Goal: Transaction & Acquisition: Purchase product/service

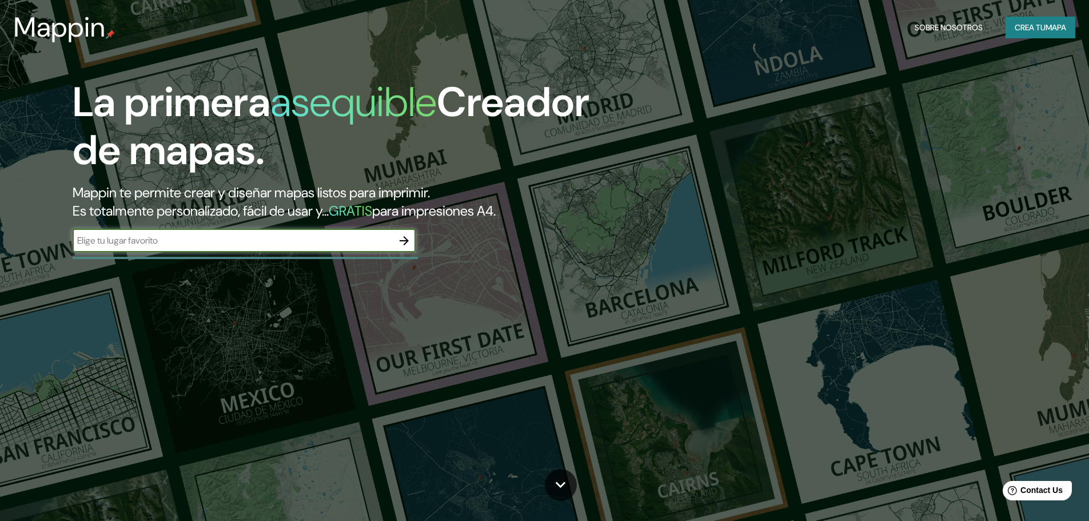
click at [228, 243] on input "text" at bounding box center [233, 240] width 320 height 13
type input "PUCALLPA"
click at [408, 238] on icon "button" at bounding box center [404, 241] width 14 height 14
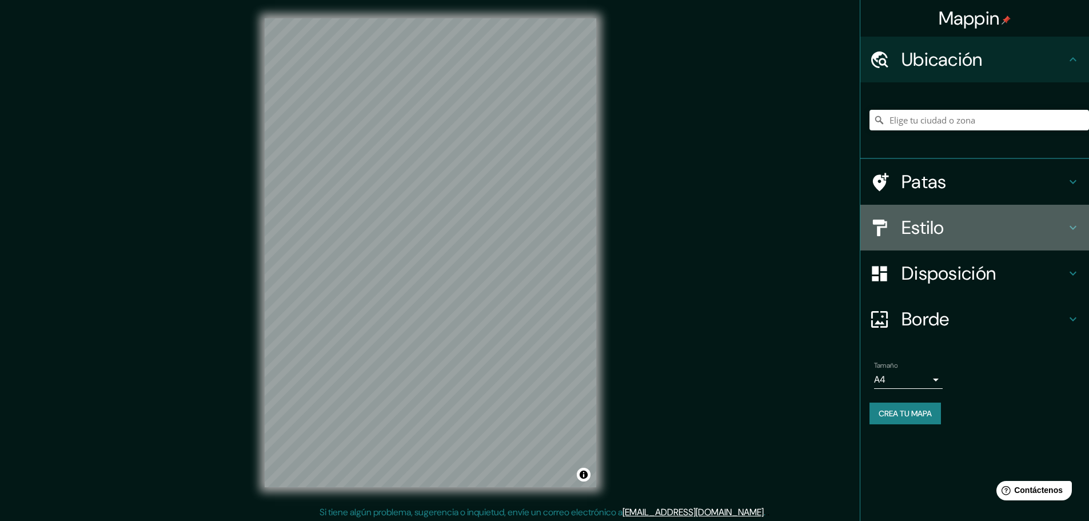
click at [980, 233] on h4 "Estilo" at bounding box center [983, 227] width 165 height 23
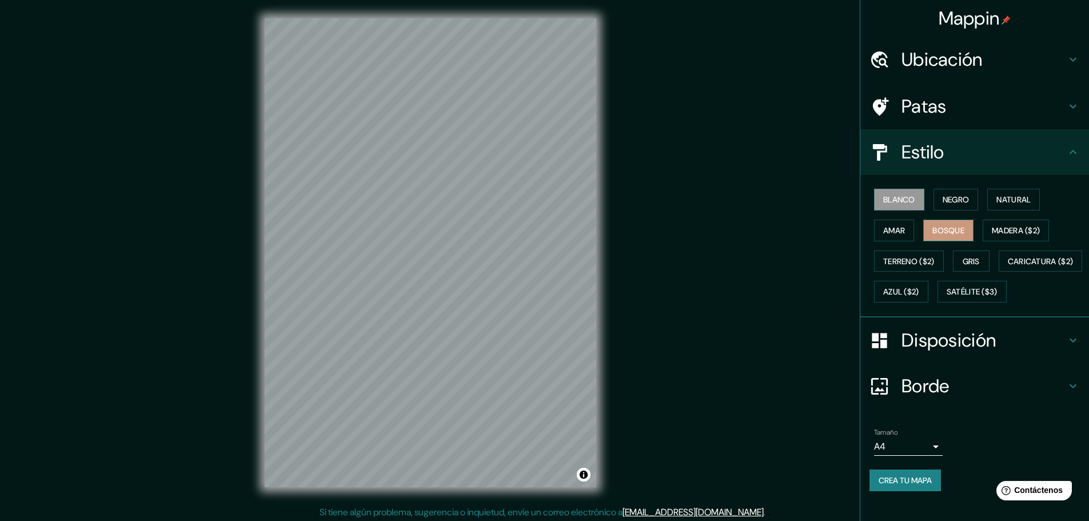
click at [960, 231] on button "Bosque" at bounding box center [948, 230] width 50 height 22
click at [938, 398] on font "Borde" at bounding box center [925, 386] width 48 height 24
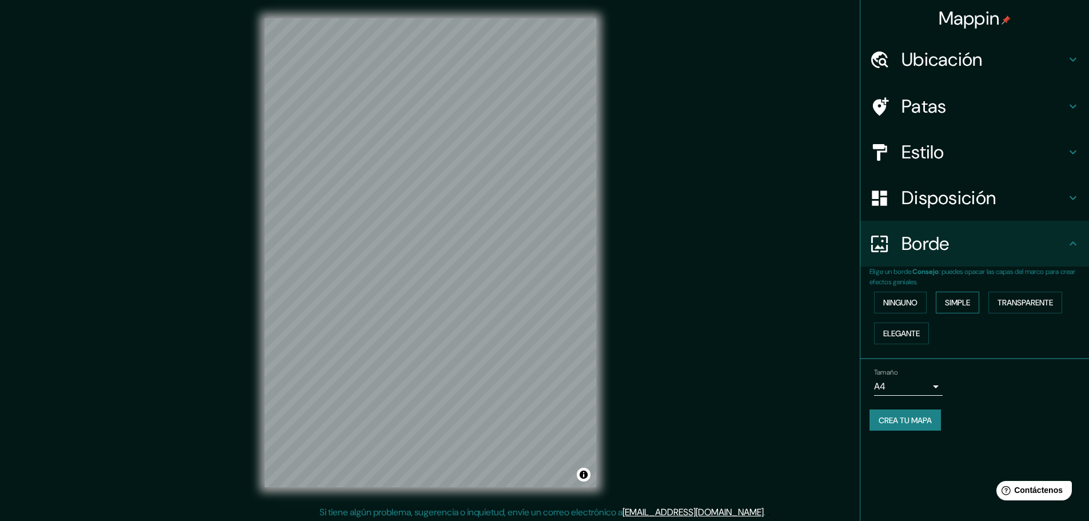
click at [964, 301] on font "Simple" at bounding box center [957, 302] width 25 height 10
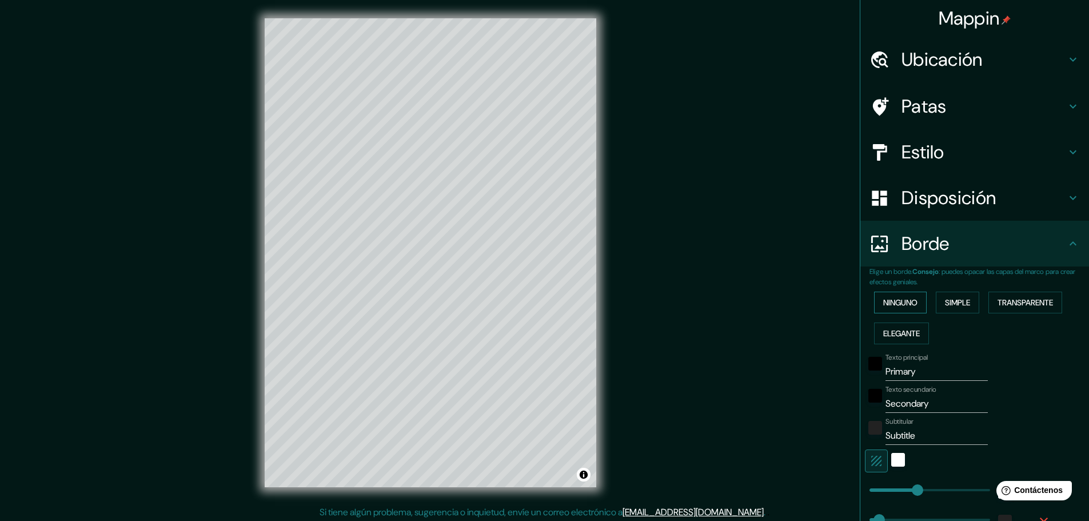
click at [905, 299] on font "Ninguno" at bounding box center [900, 302] width 34 height 10
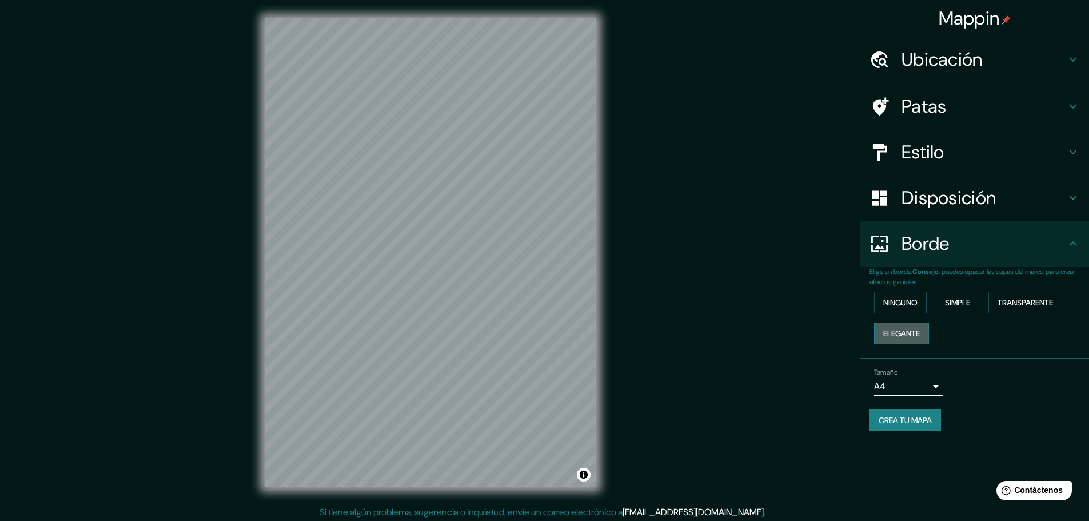
click at [910, 329] on font "Elegante" at bounding box center [901, 333] width 37 height 10
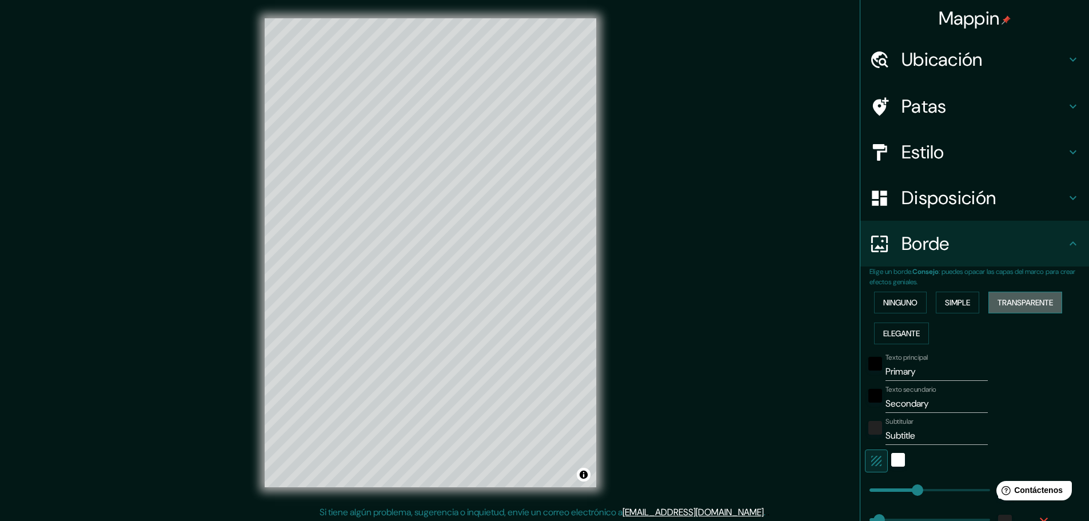
click at [1018, 304] on font "Transparente" at bounding box center [1024, 302] width 55 height 10
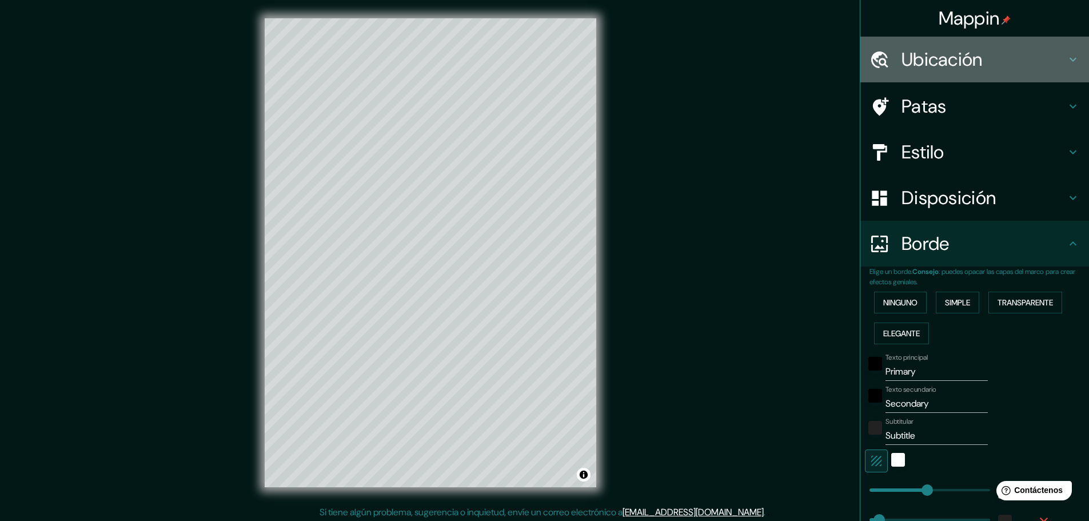
click at [1066, 60] on icon at bounding box center [1073, 60] width 14 height 14
type input "278"
type input "46"
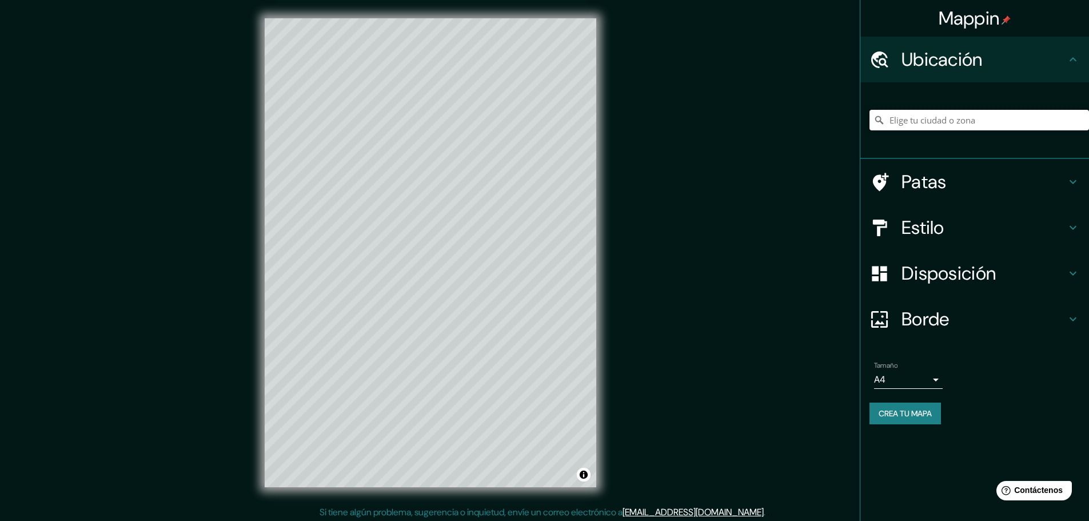
click at [989, 125] on input "Elige tu ciudad o zona" at bounding box center [978, 120] width 219 height 21
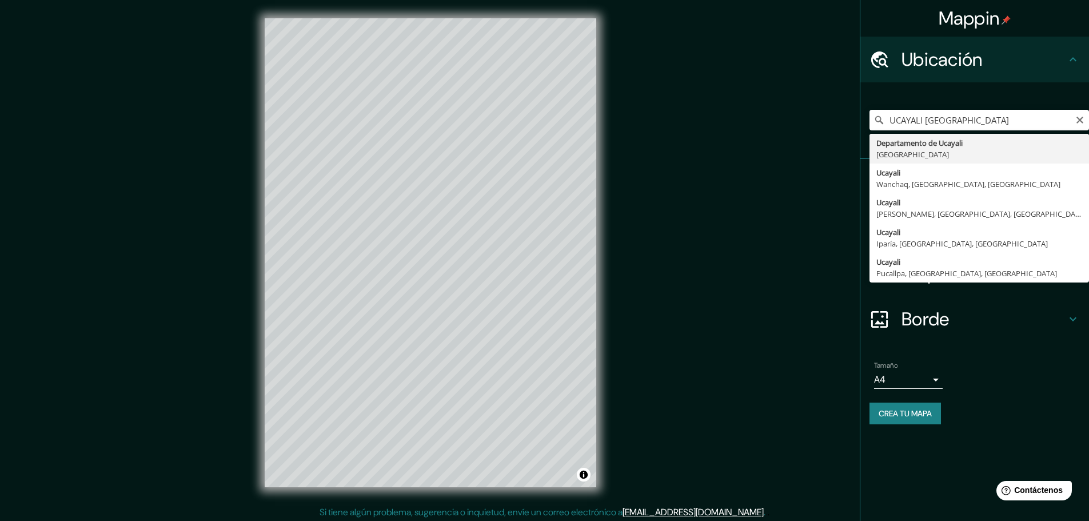
type input "[GEOGRAPHIC_DATA], [GEOGRAPHIC_DATA]"
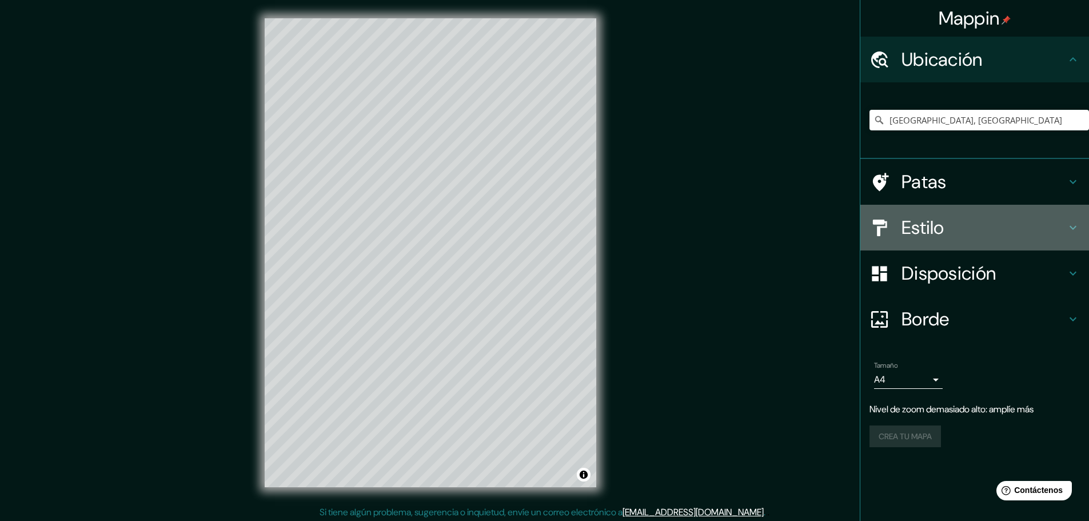
click at [1042, 227] on h4 "Estilo" at bounding box center [983, 227] width 165 height 23
type input "278"
type input "46"
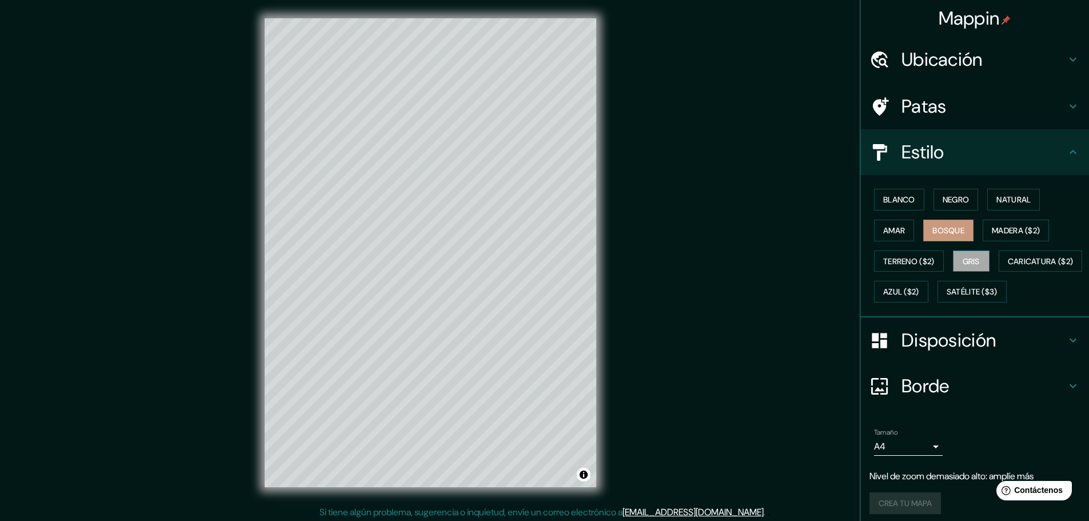
click at [962, 254] on font "Gris" at bounding box center [970, 261] width 17 height 15
click at [1019, 194] on font "Natural" at bounding box center [1013, 199] width 34 height 15
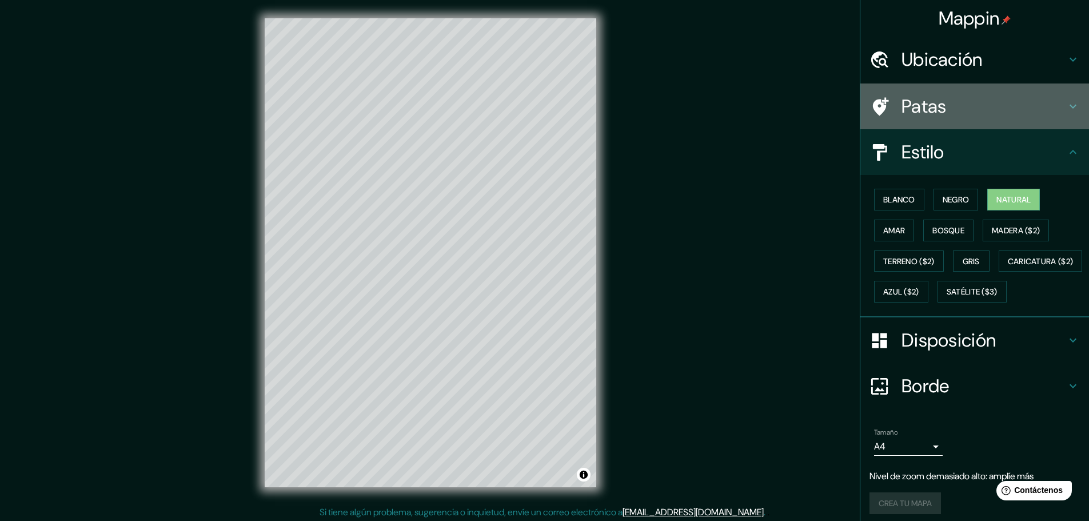
click at [946, 106] on h4 "Patas" at bounding box center [983, 106] width 165 height 23
type input "278"
type input "46"
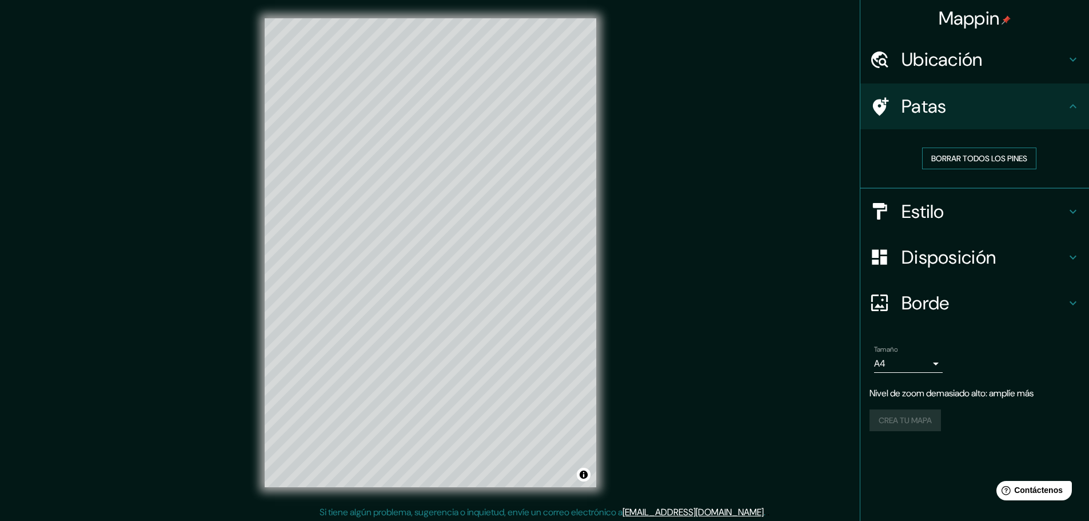
click at [980, 158] on font "Borrar todos los pines" at bounding box center [979, 158] width 96 height 10
click at [963, 158] on font "Borrar todos los pines" at bounding box center [979, 158] width 96 height 10
click at [971, 63] on font "Ubicación" at bounding box center [941, 59] width 81 height 24
type input "278"
type input "46"
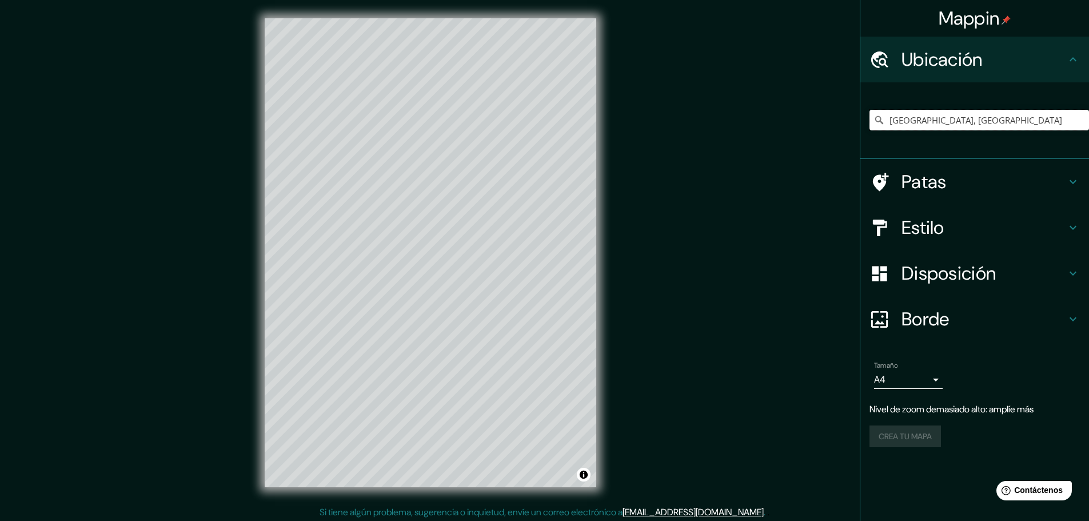
drag, startPoint x: 1026, startPoint y: 118, endPoint x: 762, endPoint y: 190, distance: 273.0
click at [762, 190] on div "Mappin Ubicación Departamento de [GEOGRAPHIC_DATA], [GEOGRAPHIC_DATA] Patas Est…" at bounding box center [544, 262] width 1089 height 524
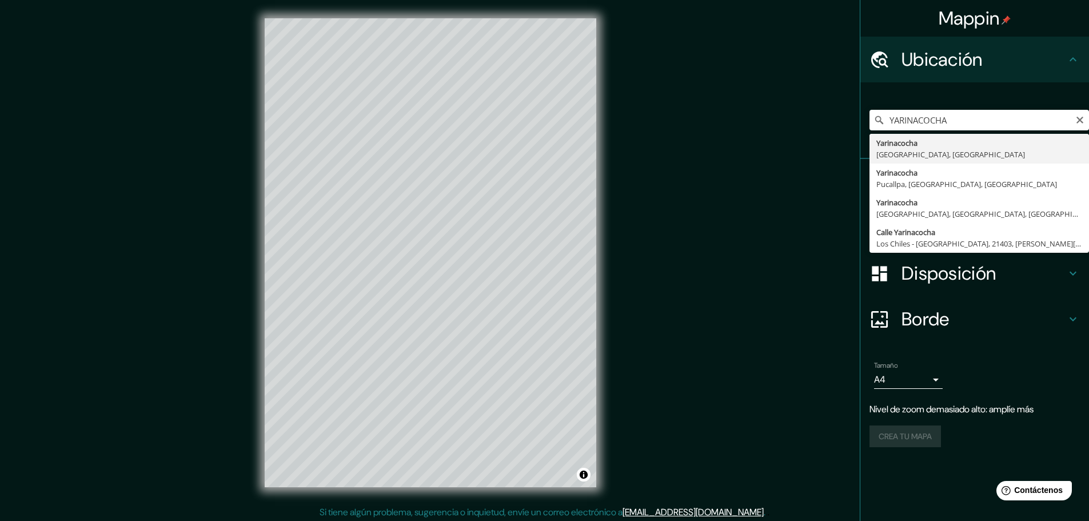
type input "Yarinacocha, [GEOGRAPHIC_DATA], [GEOGRAPHIC_DATA]"
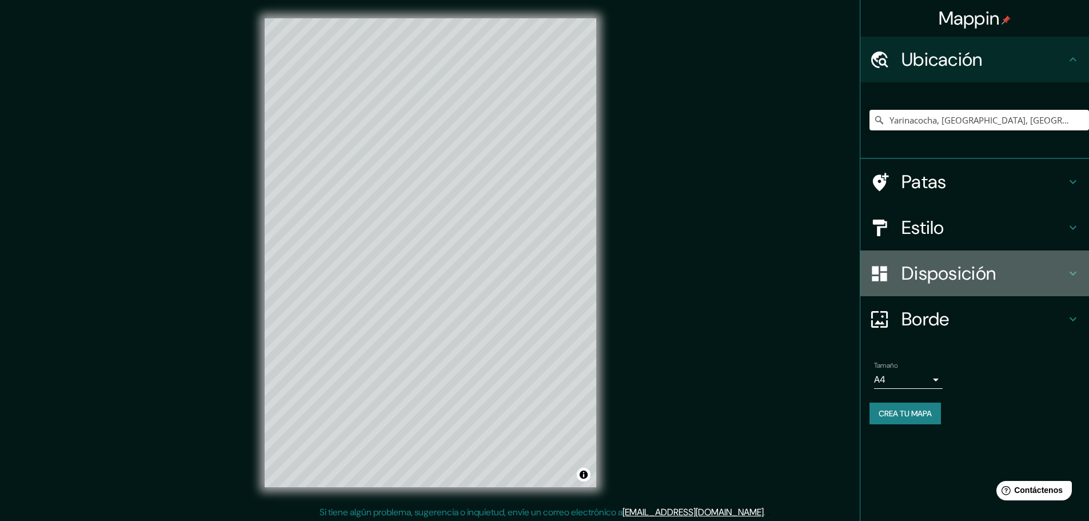
click at [993, 271] on font "Disposición" at bounding box center [948, 273] width 94 height 24
type input "278"
type input "46"
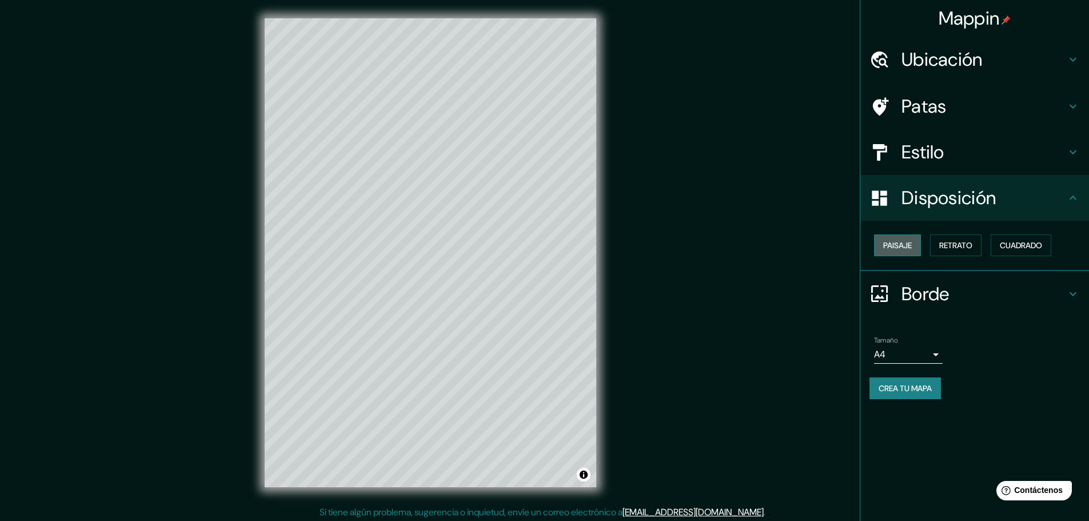
click at [890, 246] on font "Paisaje" at bounding box center [897, 245] width 29 height 10
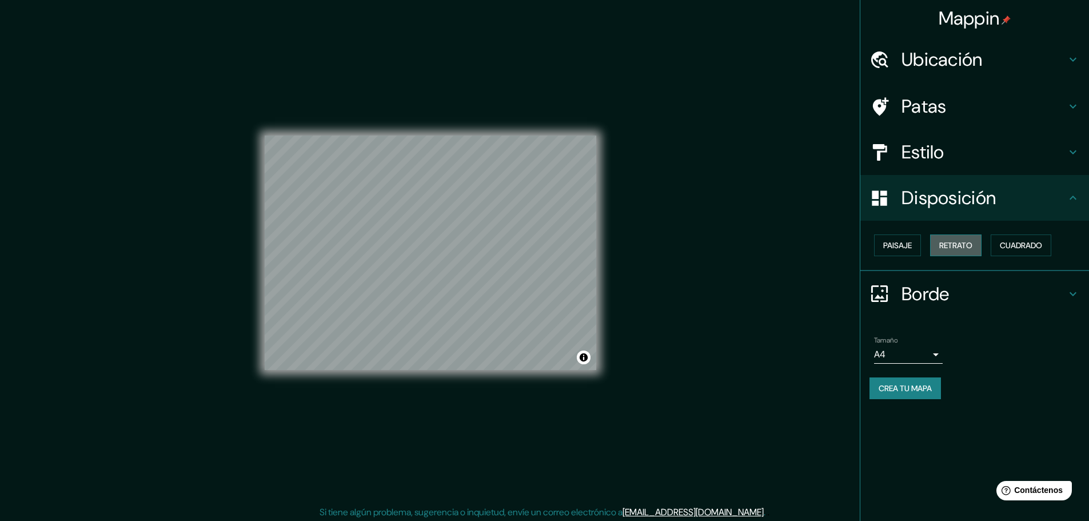
click at [964, 241] on font "Retrato" at bounding box center [955, 245] width 33 height 10
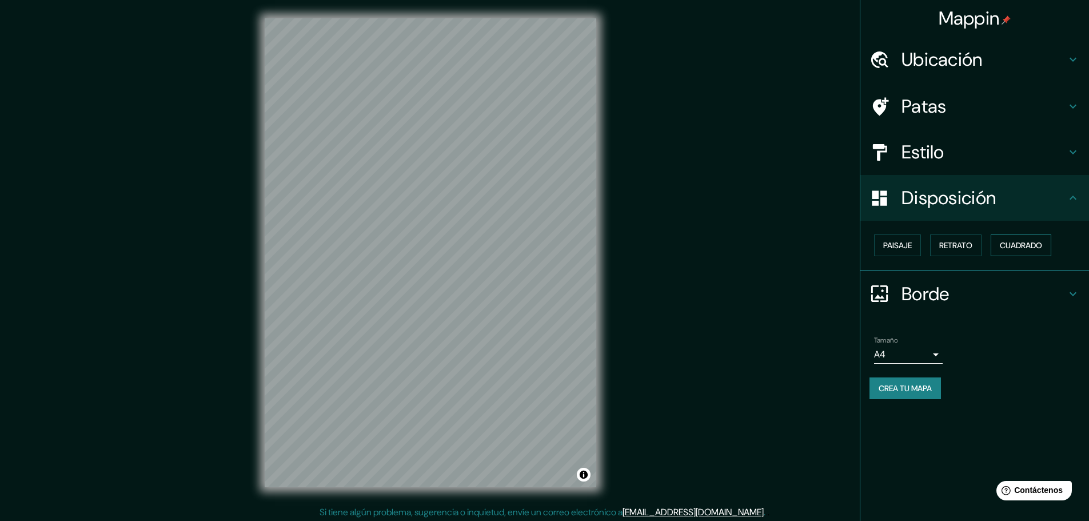
click at [1012, 238] on font "Cuadrado" at bounding box center [1021, 245] width 42 height 15
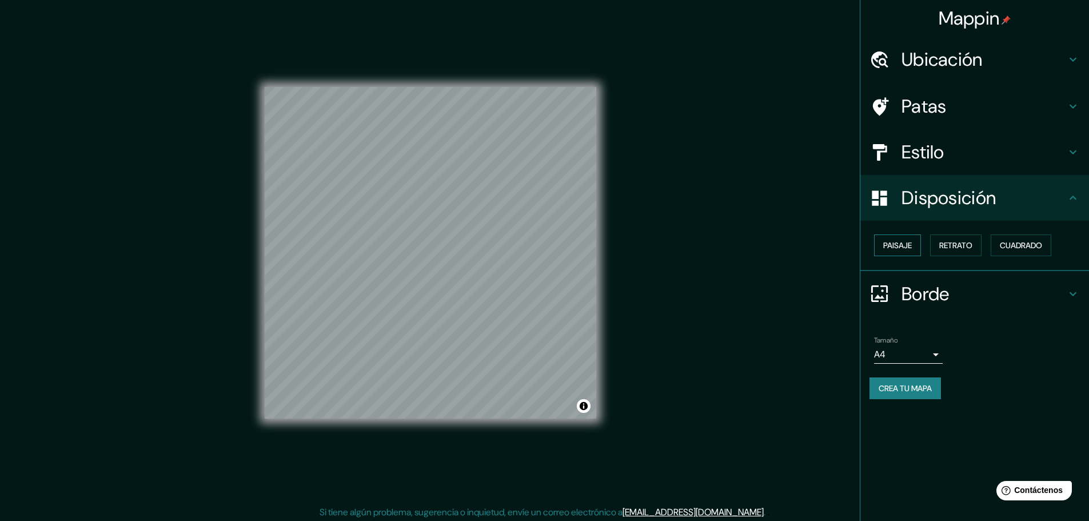
click at [888, 254] on button "Paisaje" at bounding box center [897, 245] width 47 height 22
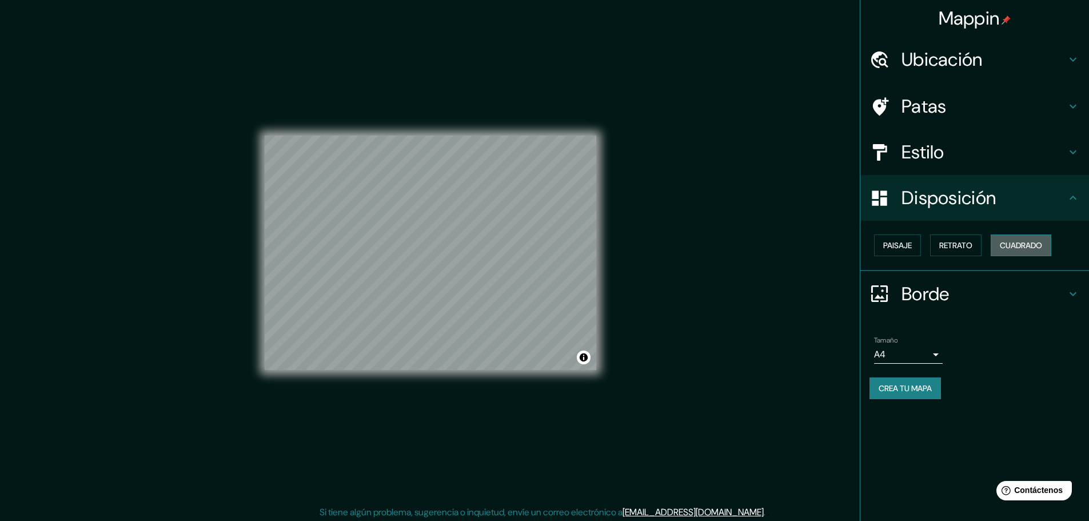
click at [1032, 245] on font "Cuadrado" at bounding box center [1021, 245] width 42 height 10
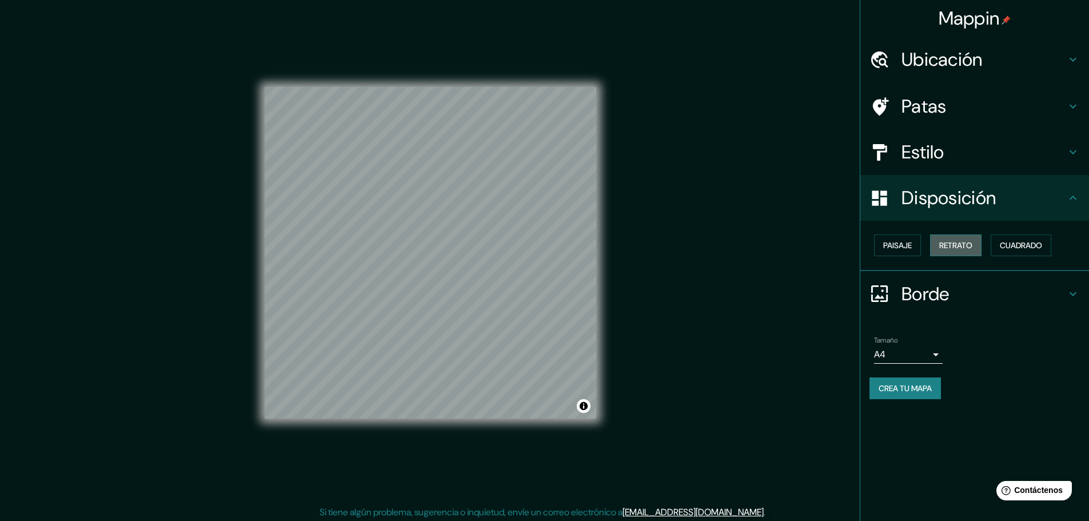
click at [972, 246] on font "Retrato" at bounding box center [955, 245] width 33 height 10
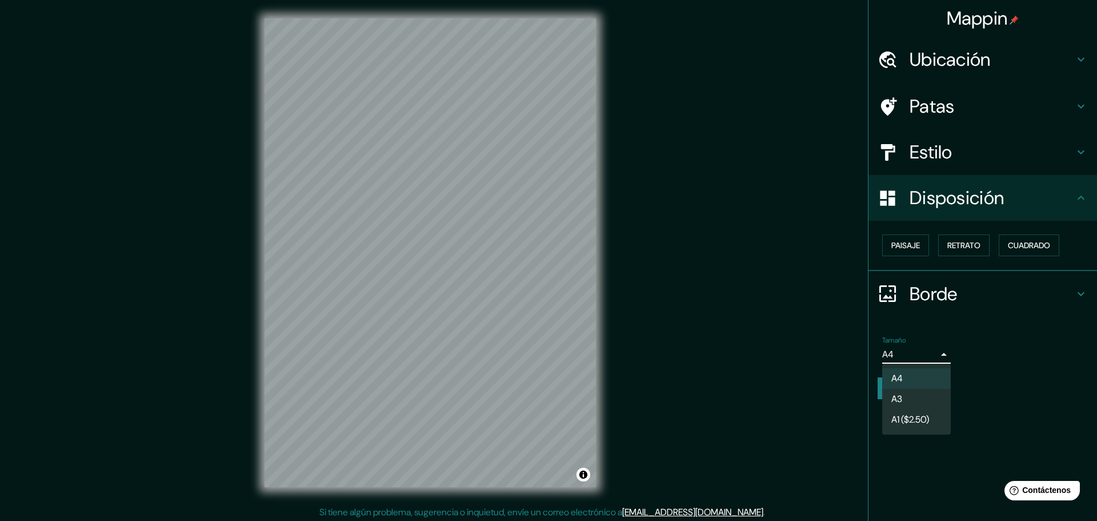
click at [931, 354] on body "Mappin Ubicación Yarinacocha, [GEOGRAPHIC_DATA], [GEOGRAPHIC_DATA] Patas Estilo…" at bounding box center [548, 260] width 1097 height 521
click at [998, 319] on div at bounding box center [548, 260] width 1097 height 521
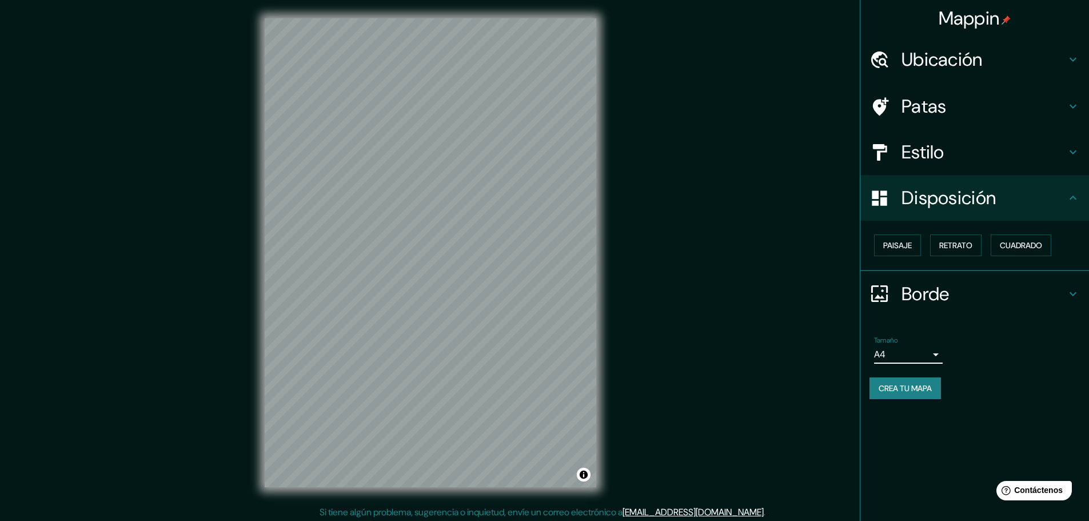
click at [1072, 61] on icon at bounding box center [1072, 60] width 7 height 4
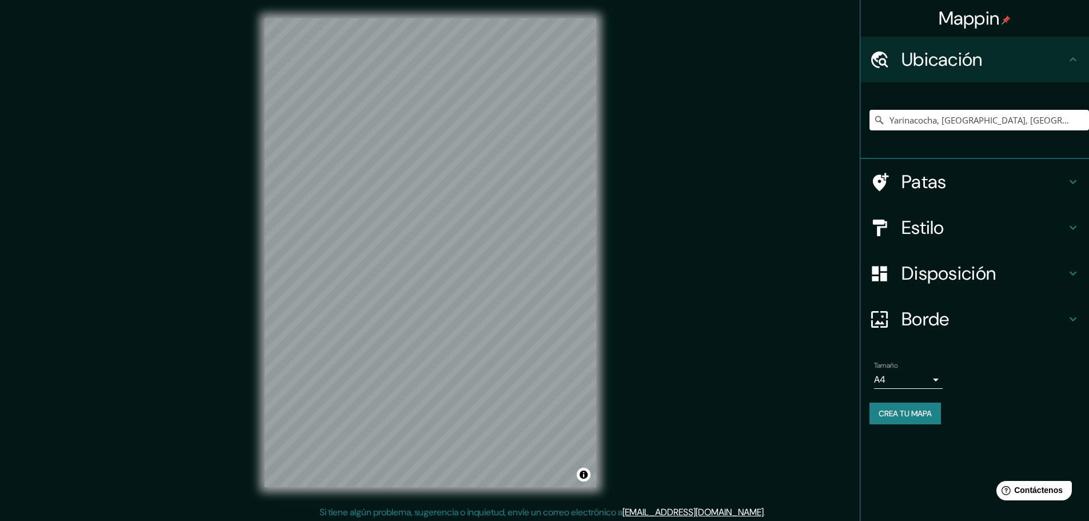
click at [1017, 182] on h4 "Patas" at bounding box center [983, 181] width 165 height 23
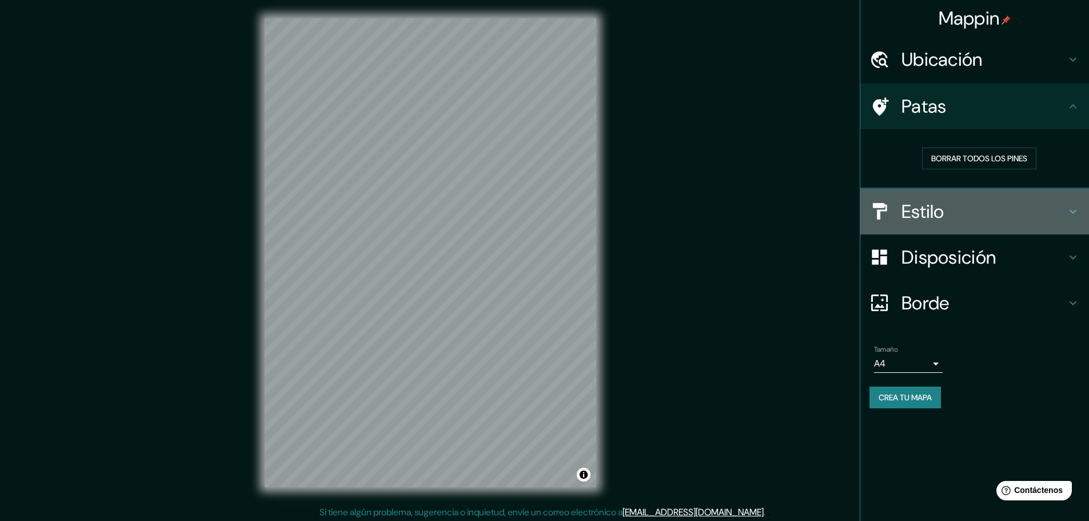
click at [1002, 216] on h4 "Estilo" at bounding box center [983, 211] width 165 height 23
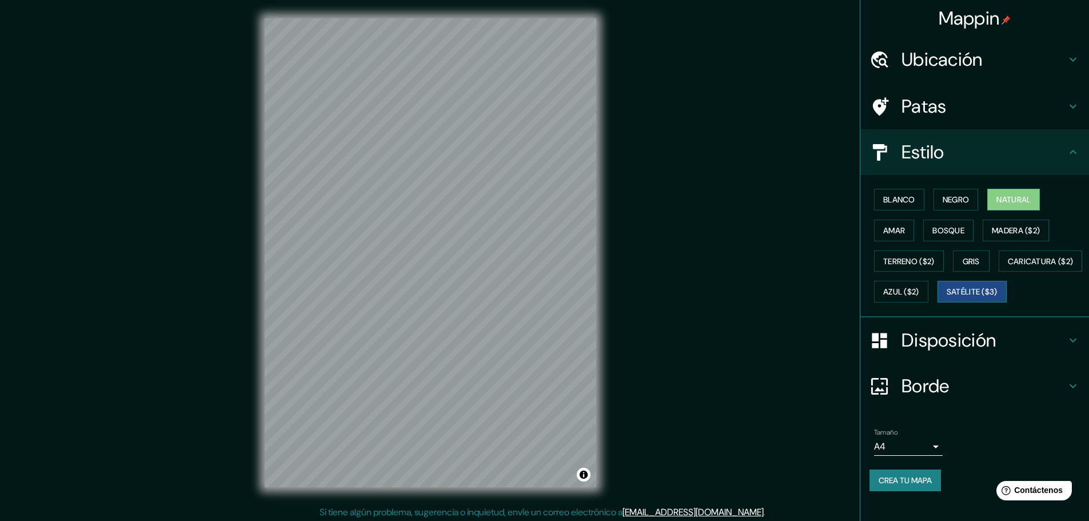
click at [946, 297] on font "Satélite ($3)" at bounding box center [971, 292] width 51 height 10
click at [1008, 266] on font "Caricatura ($2)" at bounding box center [1041, 261] width 66 height 10
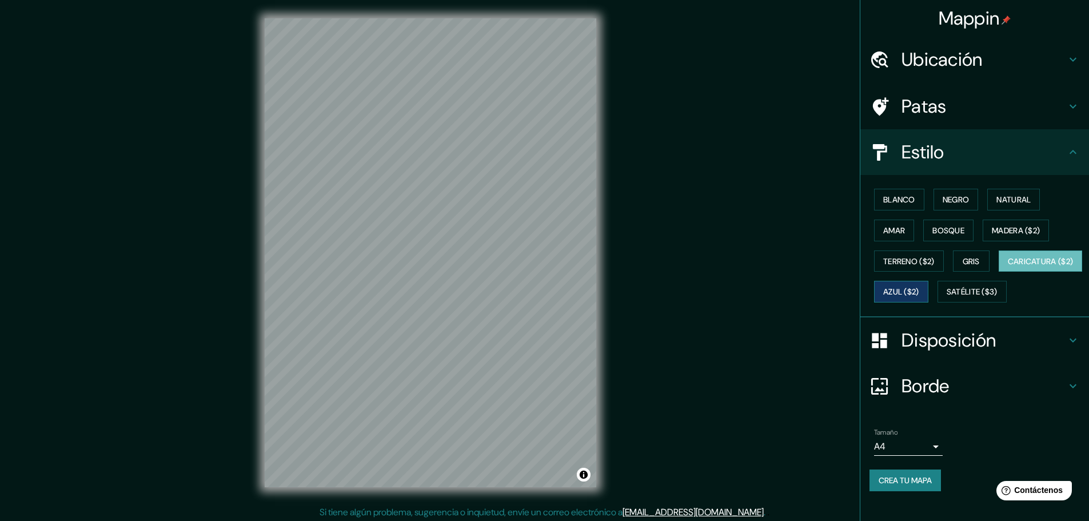
click at [919, 284] on font "Azul ($2)" at bounding box center [901, 291] width 36 height 15
click at [965, 263] on font "Gris" at bounding box center [970, 261] width 17 height 10
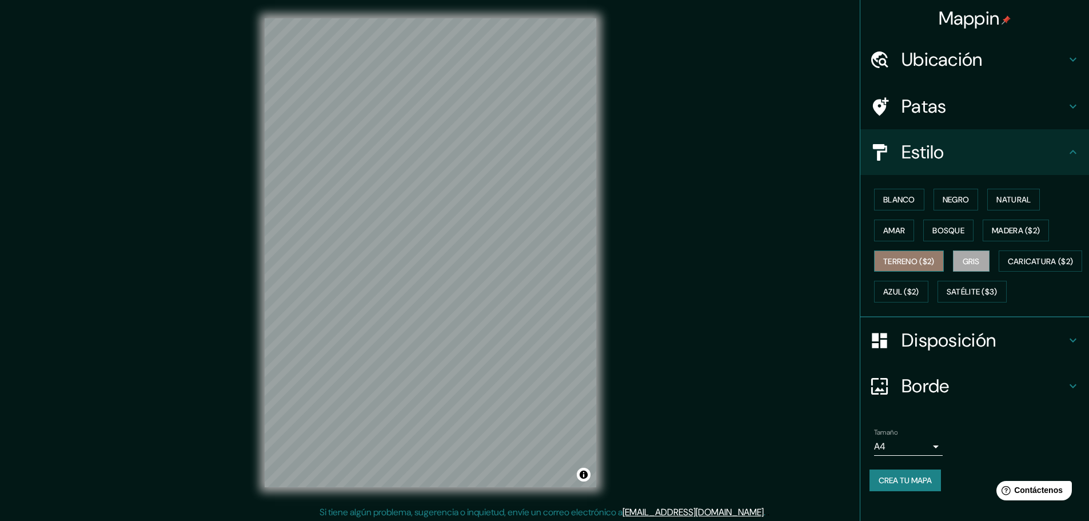
click at [906, 259] on font "Terreno ($2)" at bounding box center [908, 261] width 51 height 10
click at [883, 227] on font "Amar" at bounding box center [894, 230] width 22 height 10
click at [956, 228] on font "Bosque" at bounding box center [948, 230] width 32 height 10
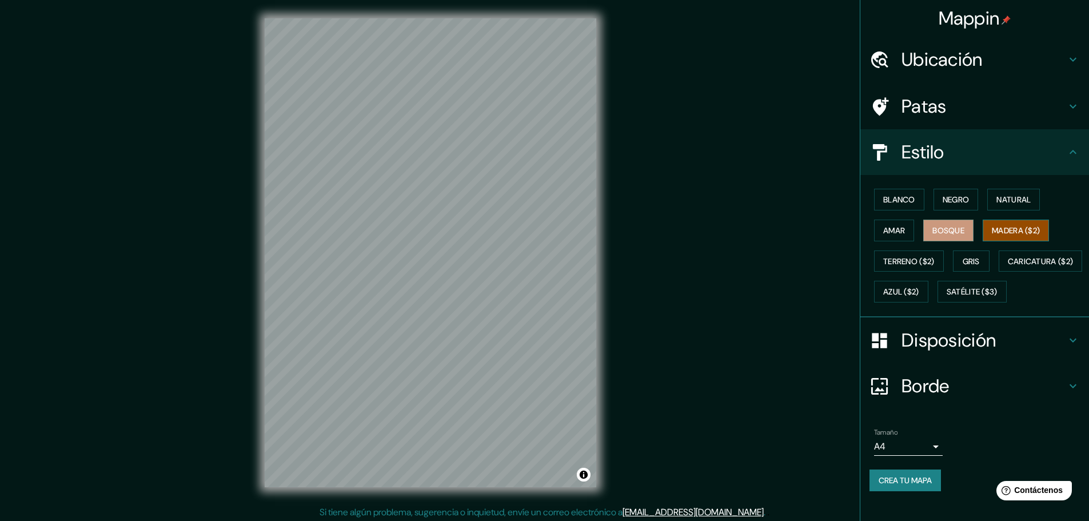
click at [1016, 235] on font "Madera ($2)" at bounding box center [1016, 230] width 48 height 10
click at [1017, 200] on font "Natural" at bounding box center [1013, 199] width 34 height 10
click at [949, 199] on font "Negro" at bounding box center [955, 199] width 27 height 10
click at [874, 192] on button "Blanco" at bounding box center [899, 200] width 50 height 22
click at [898, 219] on button "Amar" at bounding box center [894, 230] width 40 height 22
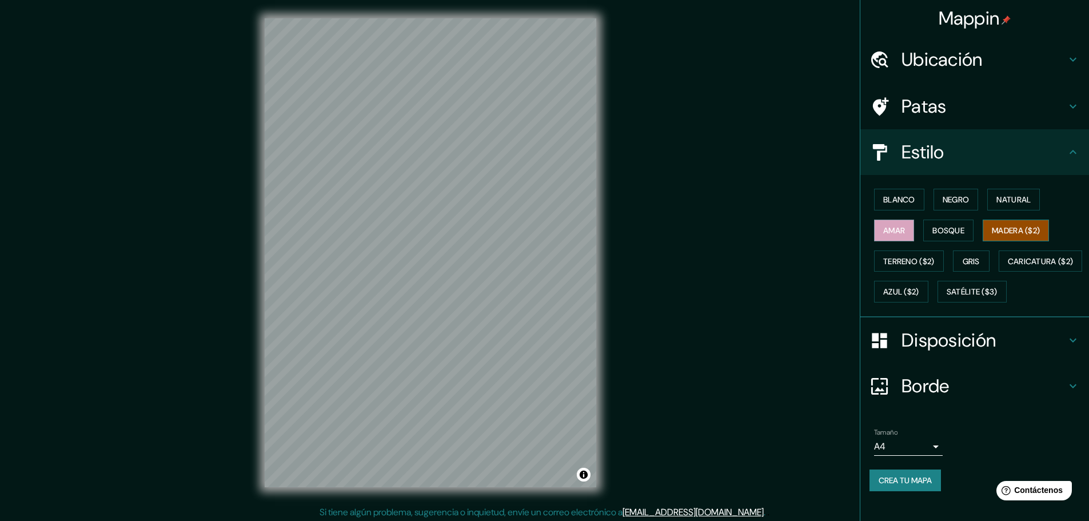
click at [1020, 225] on font "Madera ($2)" at bounding box center [1016, 230] width 48 height 10
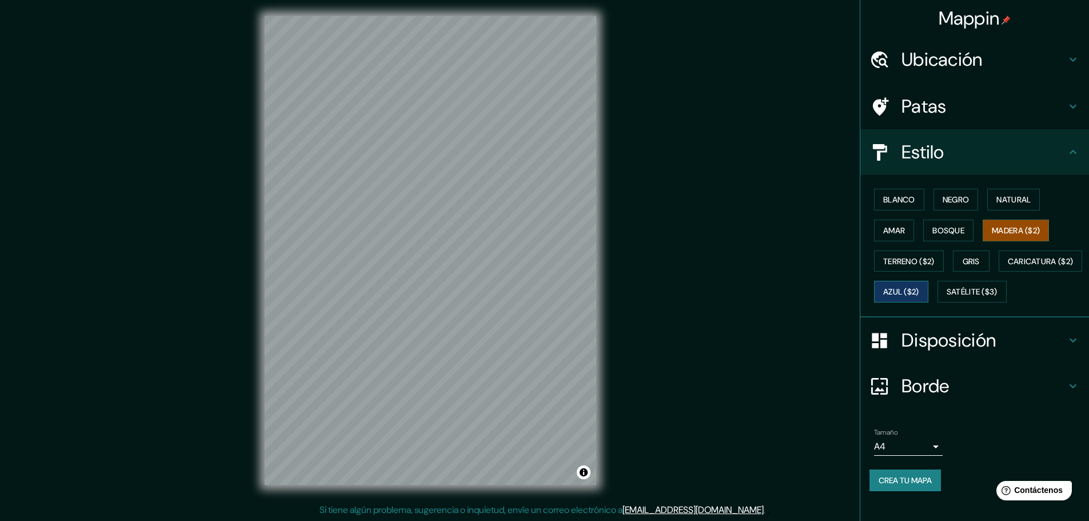
scroll to position [3, 0]
click at [997, 351] on h4 "Disposición" at bounding box center [983, 340] width 165 height 23
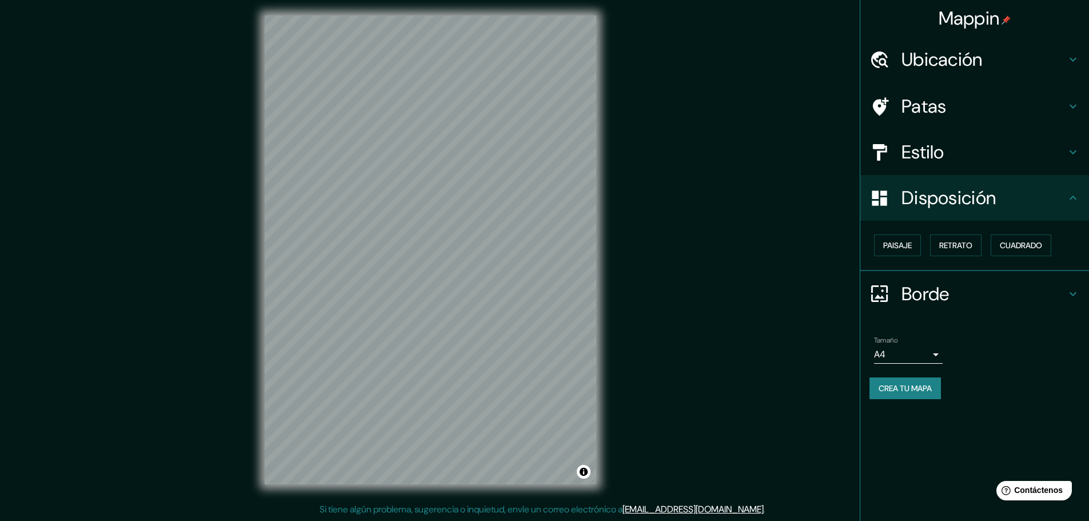
scroll to position [0, 0]
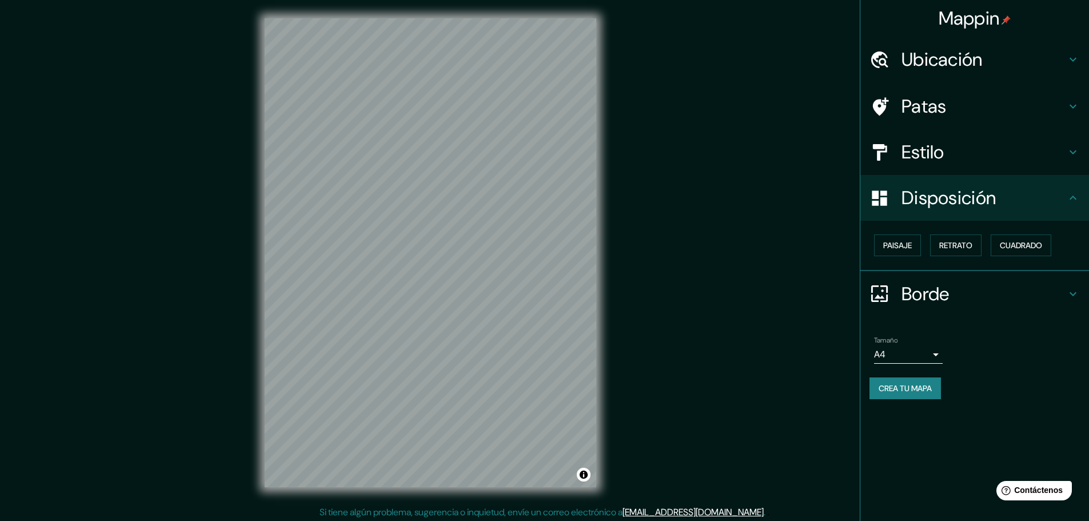
click at [972, 153] on h4 "Estilo" at bounding box center [983, 152] width 165 height 23
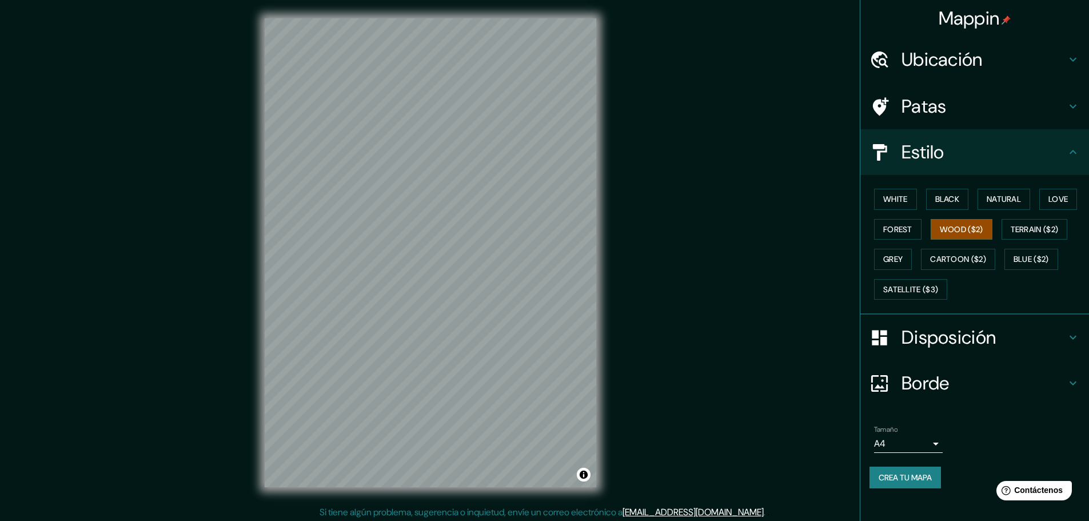
click at [976, 98] on h4 "Patas" at bounding box center [983, 106] width 165 height 23
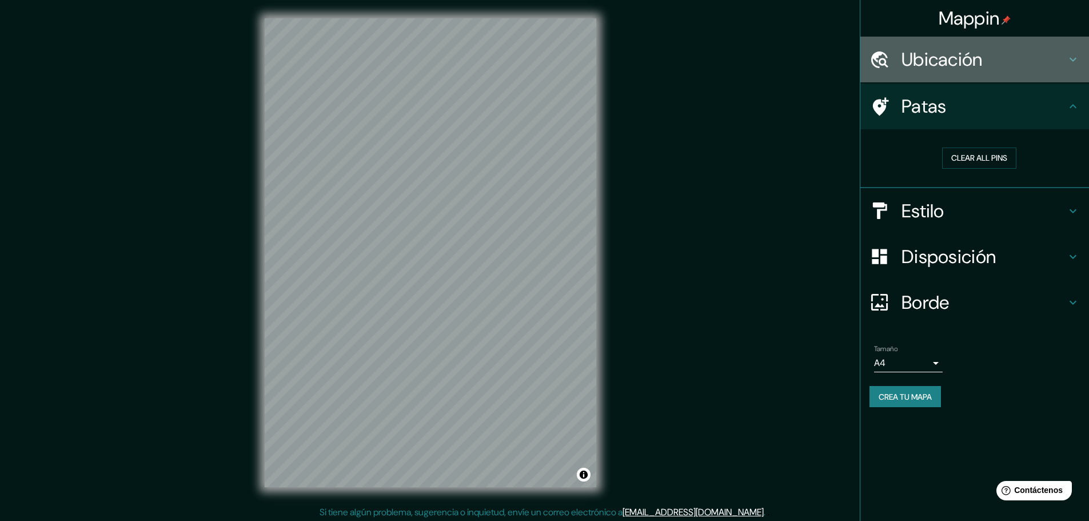
click at [994, 54] on h4 "Ubicación" at bounding box center [983, 59] width 165 height 23
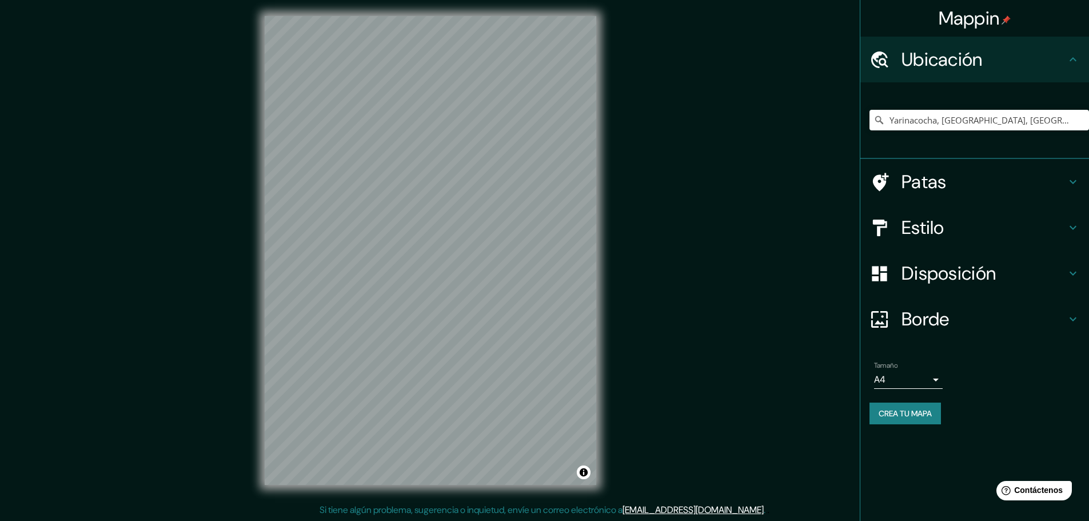
scroll to position [3, 0]
click at [957, 120] on input "Yarinacocha, [GEOGRAPHIC_DATA], [GEOGRAPHIC_DATA]" at bounding box center [978, 120] width 219 height 21
click at [1035, 125] on input "Yarinacocha, [GEOGRAPHIC_DATA], [GEOGRAPHIC_DATA]" at bounding box center [978, 120] width 219 height 21
drag, startPoint x: 1069, startPoint y: 122, endPoint x: 934, endPoint y: 138, distance: 135.3
click at [934, 138] on div "Yarinacocha, [GEOGRAPHIC_DATA], [GEOGRAPHIC_DATA]" at bounding box center [978, 119] width 219 height 57
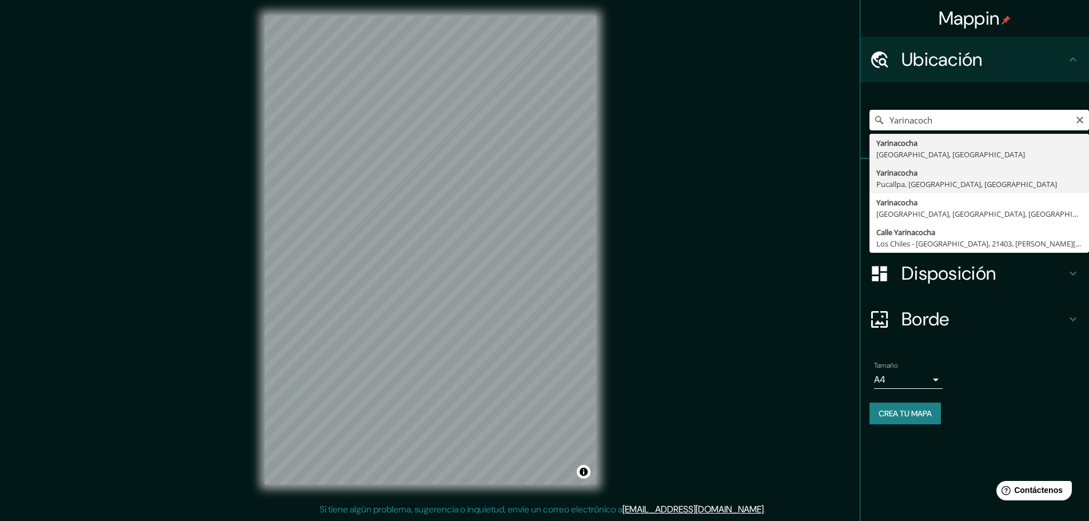
type input "Yarinacocha, [GEOGRAPHIC_DATA], [GEOGRAPHIC_DATA], [GEOGRAPHIC_DATA]"
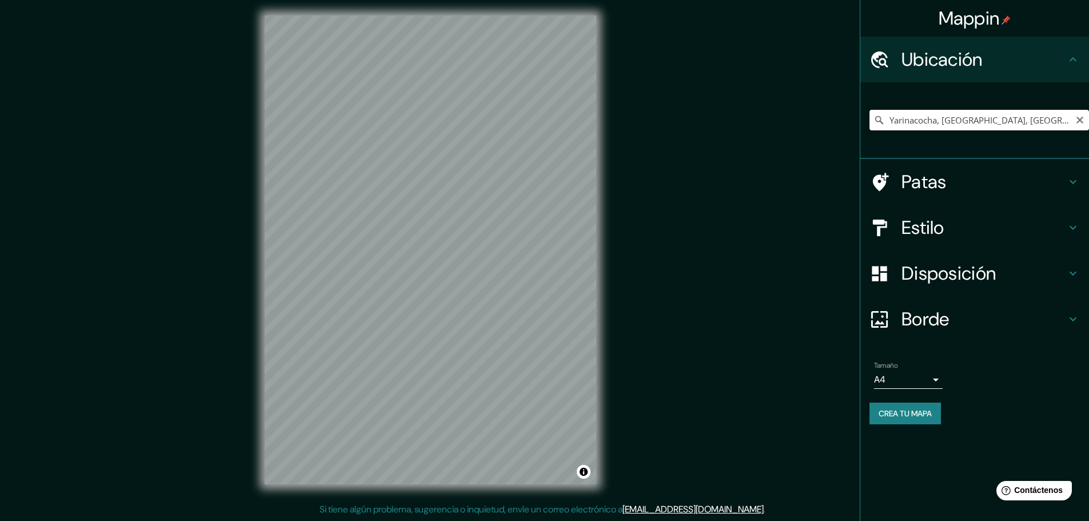
click at [954, 119] on input "Yarinacocha, [GEOGRAPHIC_DATA], [GEOGRAPHIC_DATA], [GEOGRAPHIC_DATA]" at bounding box center [978, 120] width 219 height 21
drag, startPoint x: 1078, startPoint y: 122, endPoint x: 1070, endPoint y: 119, distance: 8.5
click at [1077, 121] on icon "Claro" at bounding box center [1079, 119] width 9 height 9
click at [1027, 129] on input "Elige tu ciudad o zona" at bounding box center [978, 120] width 219 height 21
click at [892, 119] on input "YARINACOCHA" at bounding box center [978, 120] width 219 height 21
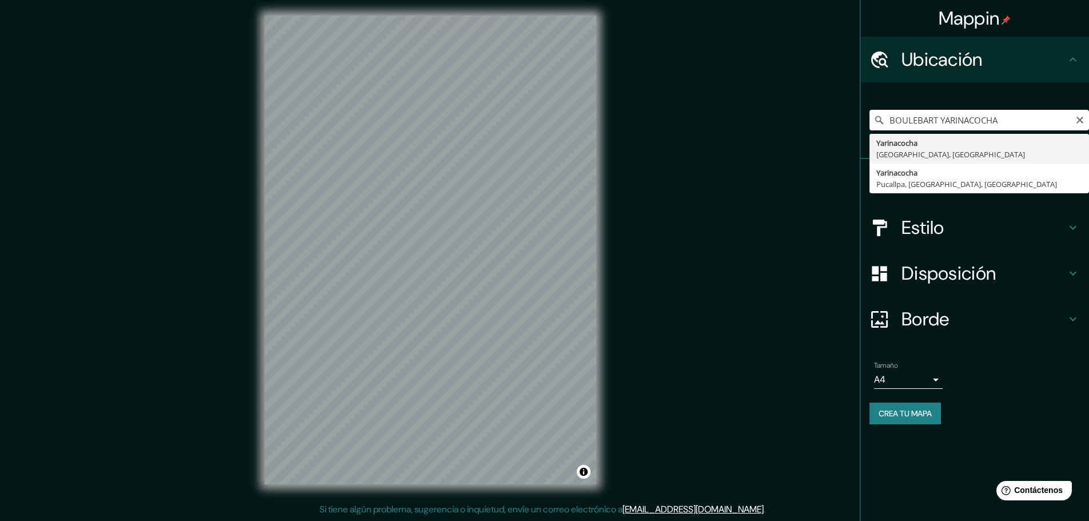
type input "Yarinacocha, [GEOGRAPHIC_DATA], [GEOGRAPHIC_DATA]"
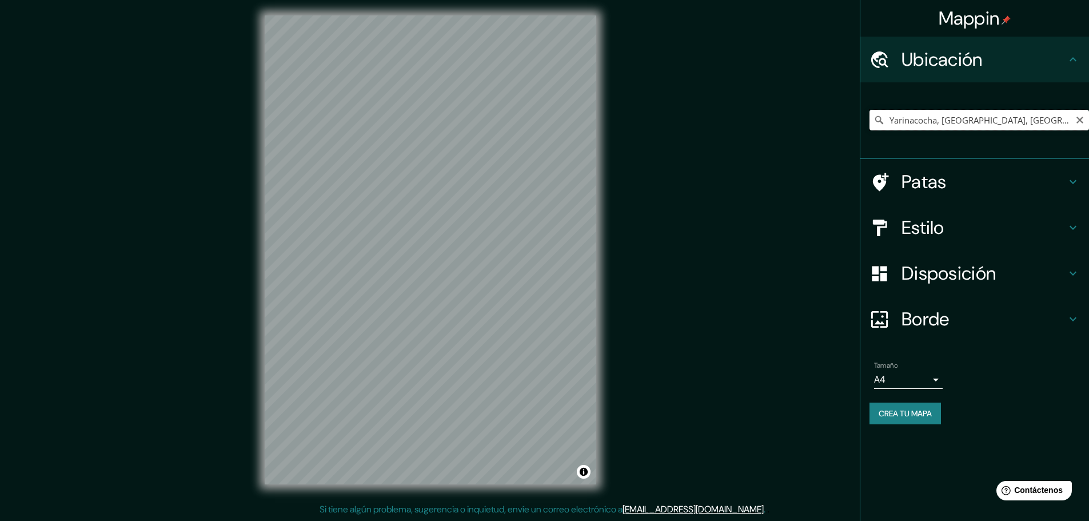
drag, startPoint x: 990, startPoint y: 111, endPoint x: 1043, endPoint y: 119, distance: 53.8
click at [993, 113] on input "Yarinacocha, [GEOGRAPHIC_DATA], [GEOGRAPHIC_DATA]" at bounding box center [978, 120] width 219 height 21
click at [1080, 122] on icon "Claro" at bounding box center [1079, 119] width 9 height 9
click at [1018, 126] on input "Elige tu ciudad o zona" at bounding box center [978, 120] width 219 height 21
click at [979, 231] on h4 "Estilo" at bounding box center [983, 227] width 165 height 23
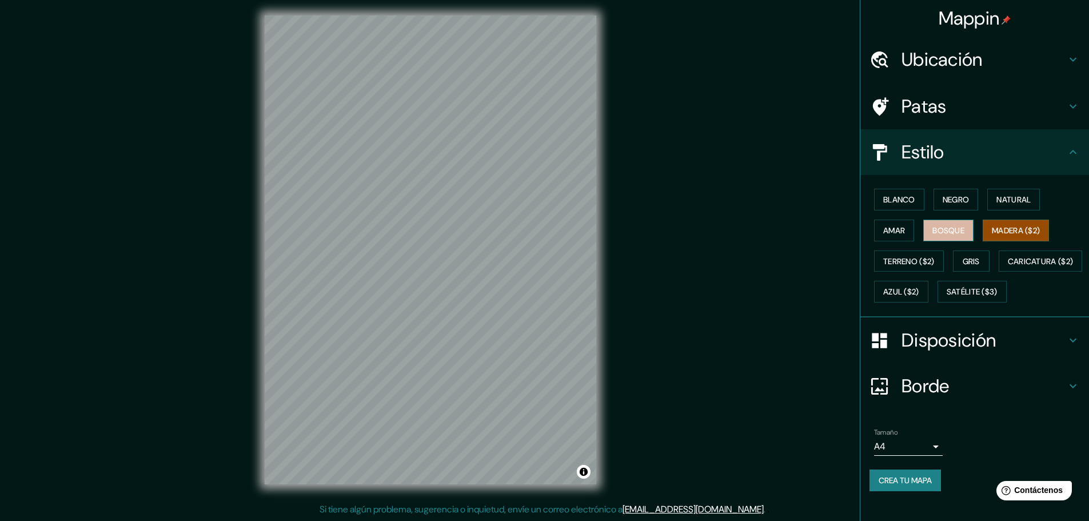
click at [956, 231] on font "Bosque" at bounding box center [948, 230] width 32 height 10
click at [948, 98] on h4 "Patas" at bounding box center [983, 106] width 165 height 23
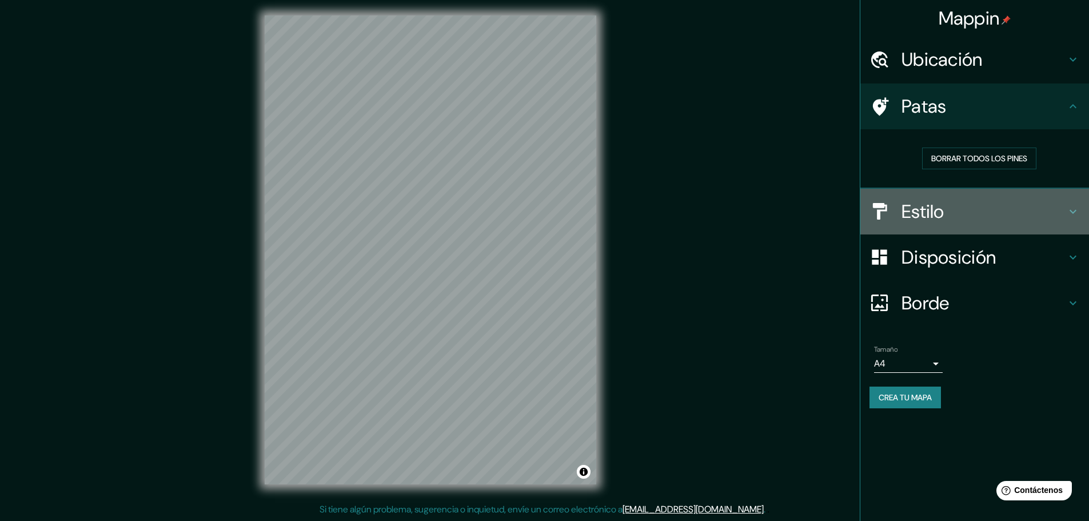
click at [931, 221] on font "Estilo" at bounding box center [922, 211] width 43 height 24
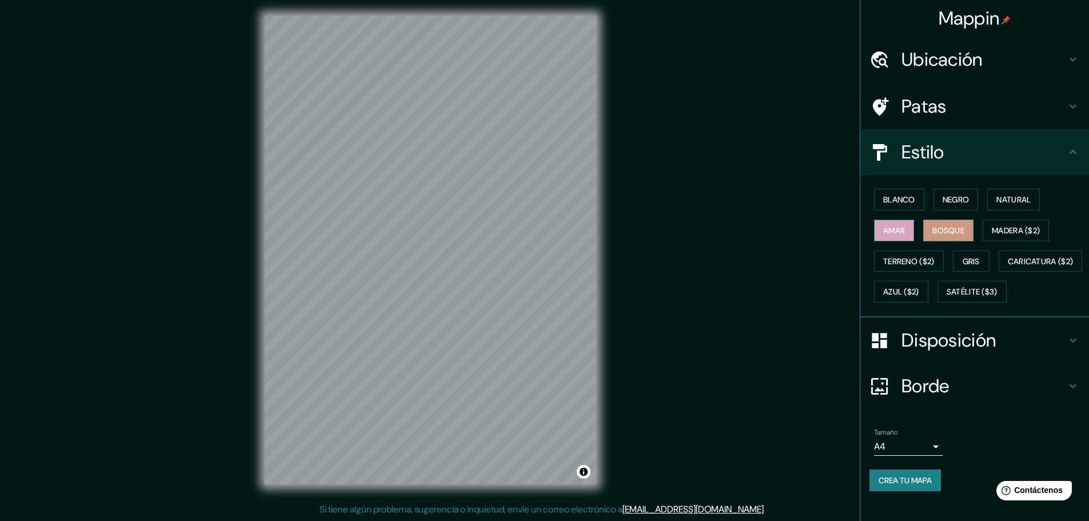
click at [893, 228] on font "Amar" at bounding box center [894, 230] width 22 height 10
click at [905, 191] on button "Blanco" at bounding box center [899, 200] width 50 height 22
click at [952, 194] on font "Negro" at bounding box center [955, 199] width 27 height 10
click at [1036, 199] on div "Blanco Negro Natural Amar Bosque Madera ($2) Terreno ($2) Gris Caricatura ($2) …" at bounding box center [978, 245] width 219 height 123
click at [1022, 199] on font "Natural" at bounding box center [1013, 199] width 34 height 10
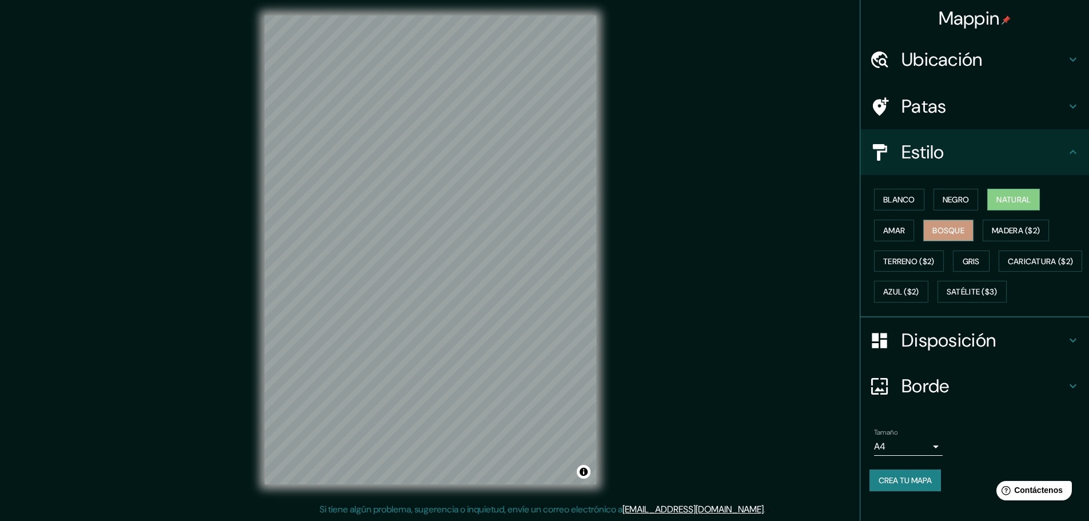
click at [941, 234] on font "Bosque" at bounding box center [948, 230] width 32 height 10
click at [1009, 230] on font "Madera ($2)" at bounding box center [1016, 230] width 48 height 10
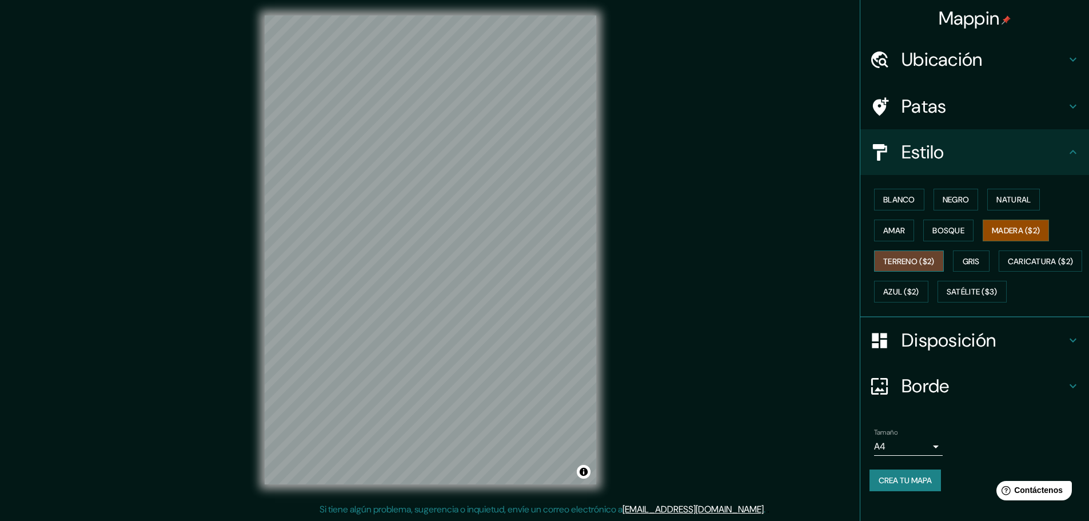
click at [896, 257] on font "Terreno ($2)" at bounding box center [908, 261] width 51 height 10
click at [972, 262] on font "Gris" at bounding box center [970, 261] width 17 height 10
click at [945, 228] on font "Bosque" at bounding box center [948, 230] width 32 height 10
click at [1008, 226] on font "Madera ($2)" at bounding box center [1016, 230] width 48 height 10
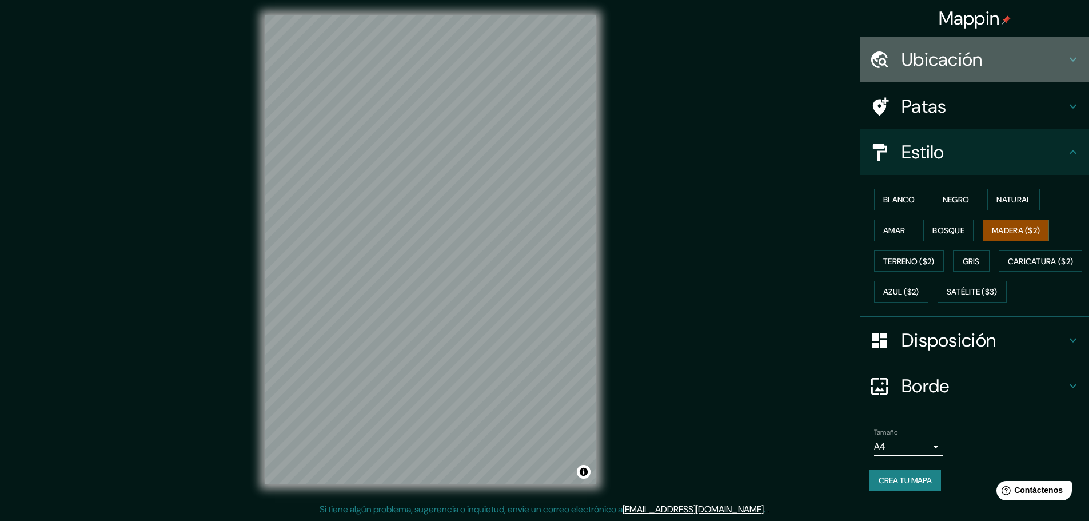
click at [999, 48] on h4 "Ubicación" at bounding box center [983, 59] width 165 height 23
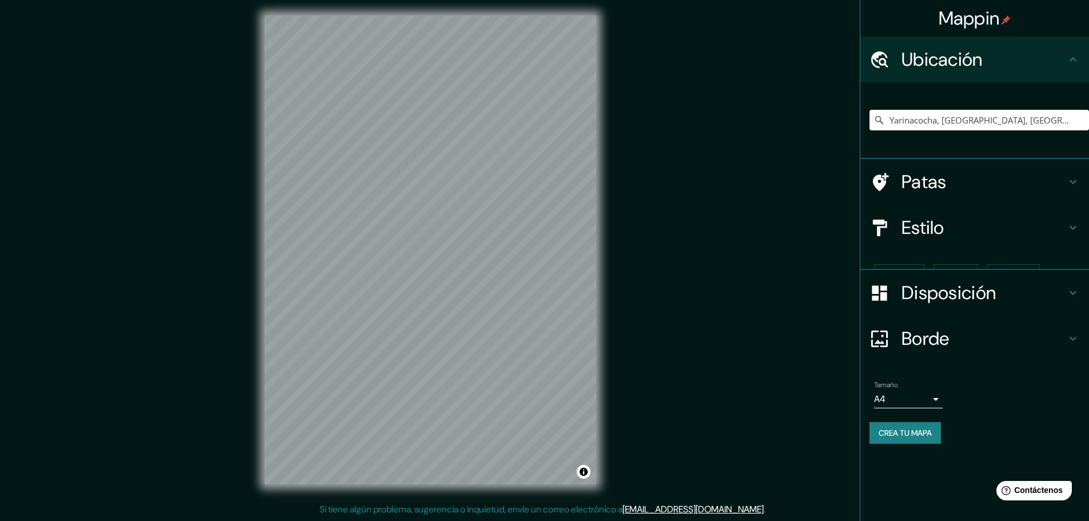
scroll to position [0, 0]
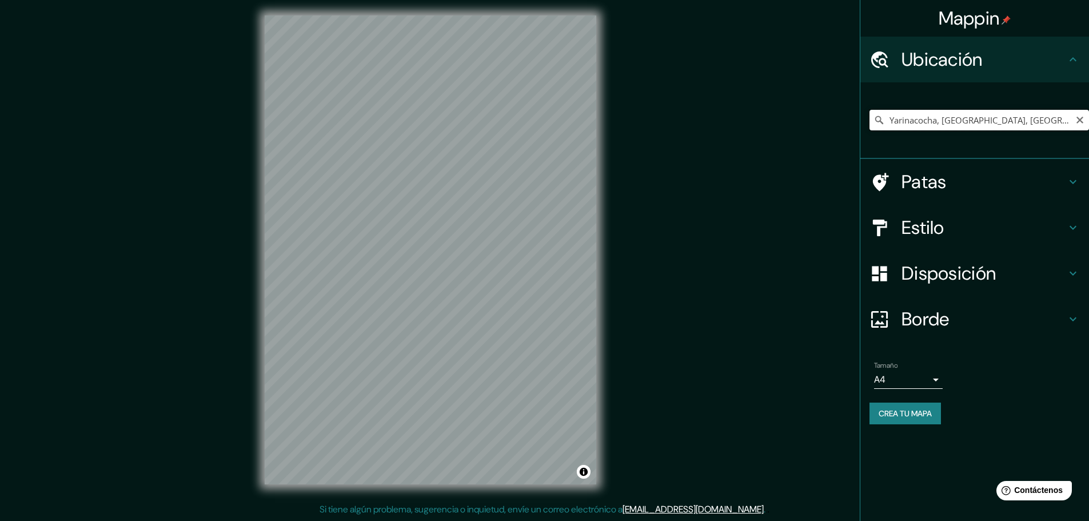
click at [964, 119] on input "Yarinacocha, [GEOGRAPHIC_DATA], [GEOGRAPHIC_DATA], [GEOGRAPHIC_DATA]" at bounding box center [978, 120] width 219 height 21
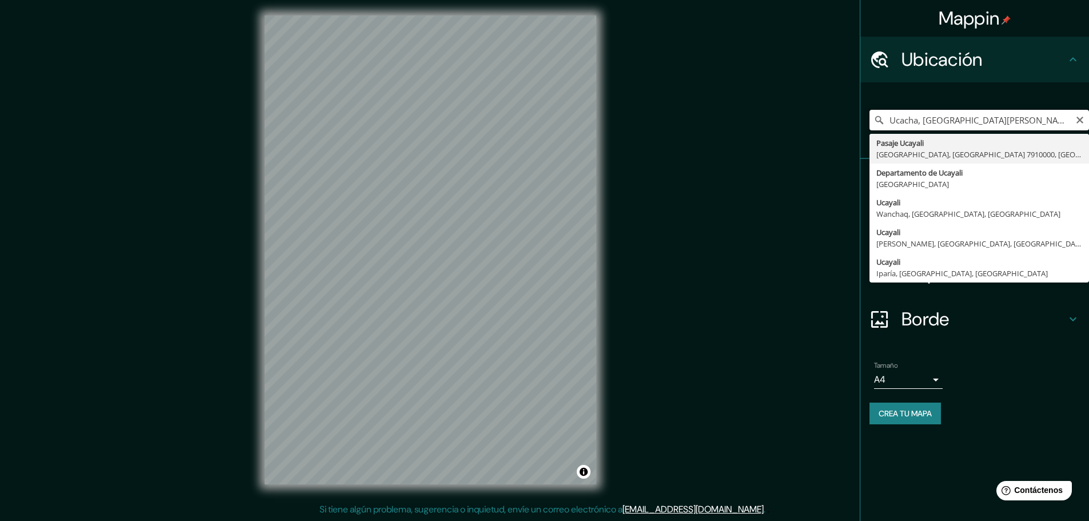
click at [988, 111] on input "Ucacha, [GEOGRAPHIC_DATA][PERSON_NAME], [GEOGRAPHIC_DATA]" at bounding box center [978, 120] width 219 height 21
type input "[GEOGRAPHIC_DATA], [GEOGRAPHIC_DATA]"
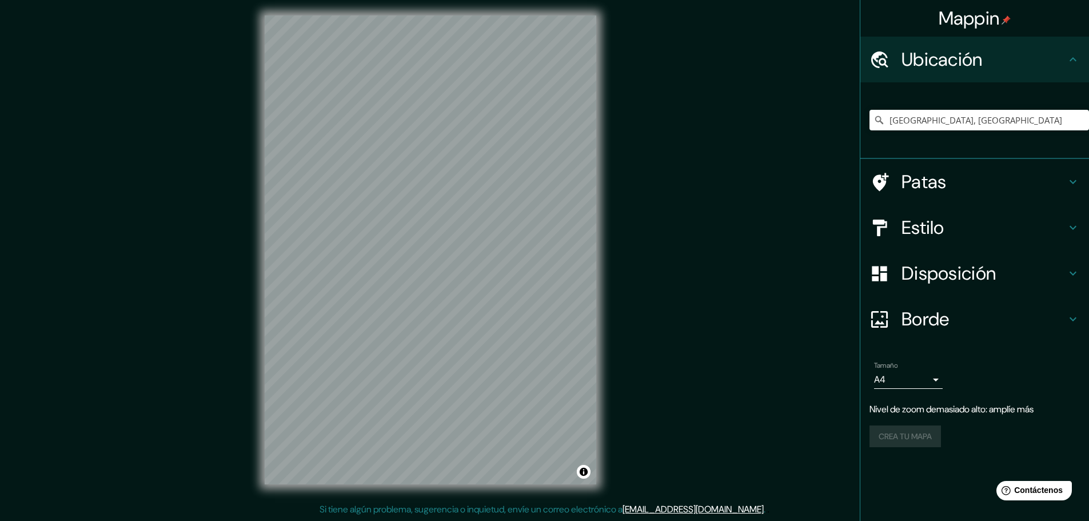
click at [1068, 178] on icon at bounding box center [1073, 182] width 14 height 14
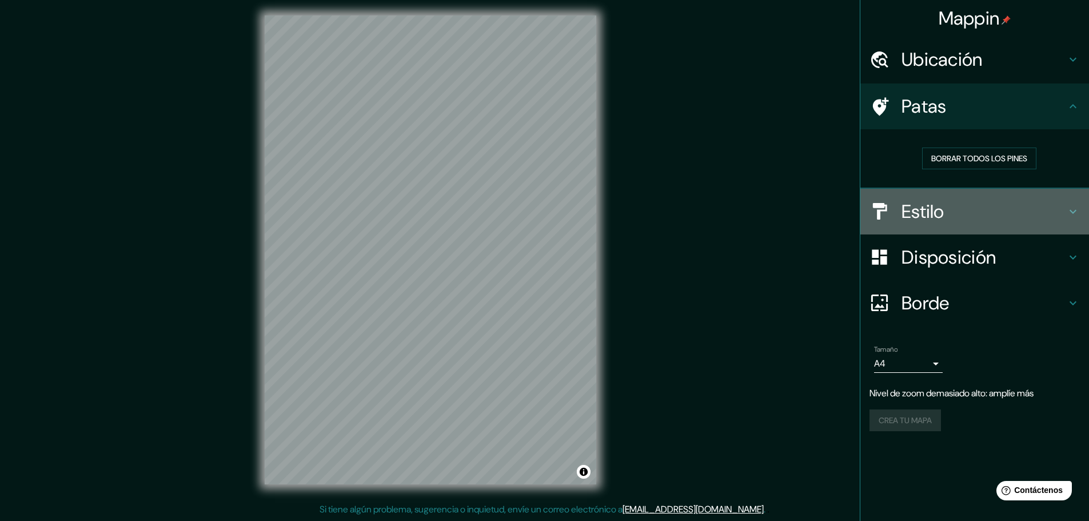
click at [1035, 198] on div "Estilo" at bounding box center [974, 212] width 229 height 46
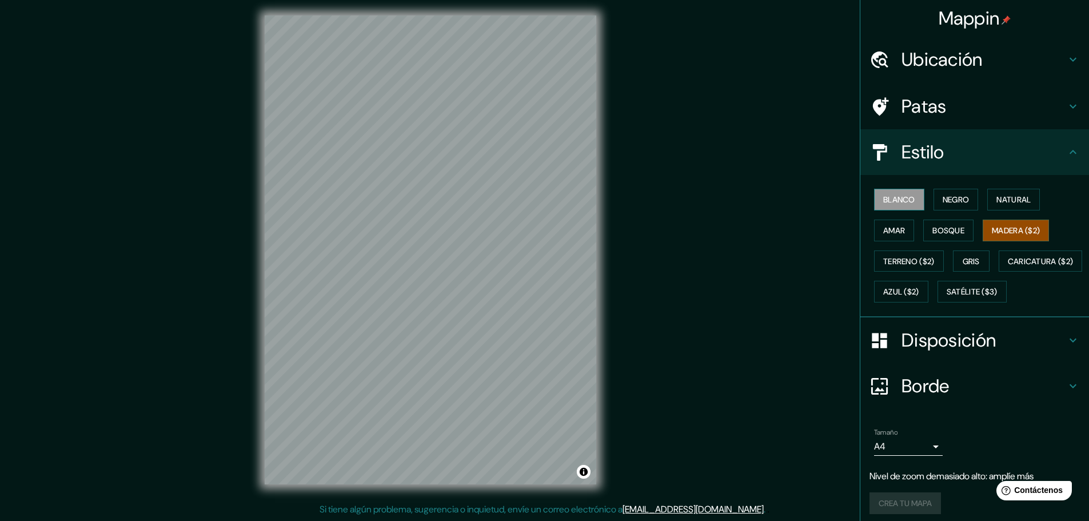
click at [883, 202] on font "Blanco" at bounding box center [899, 199] width 32 height 10
click at [954, 197] on font "Negro" at bounding box center [955, 199] width 27 height 10
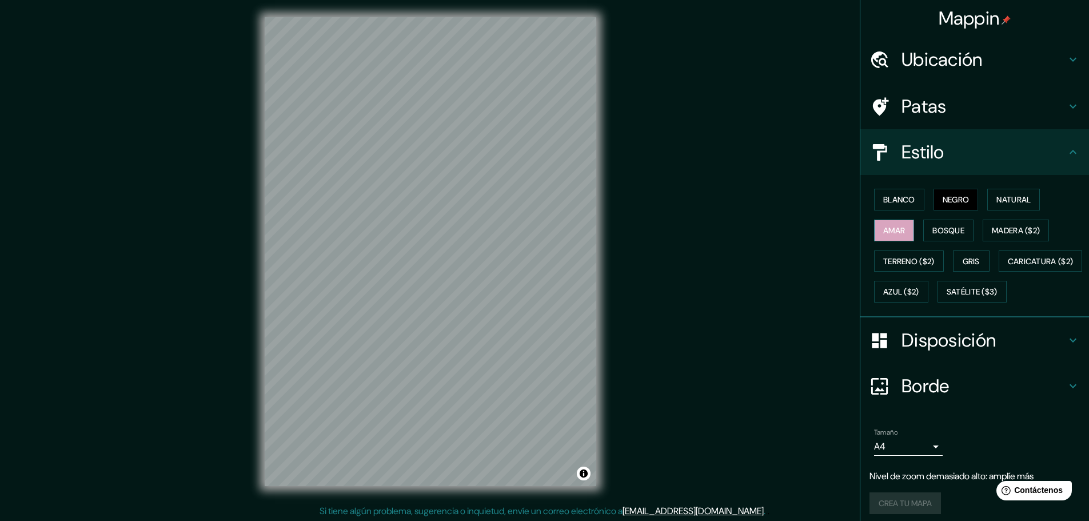
click at [902, 228] on button "Amar" at bounding box center [894, 230] width 40 height 22
click at [940, 232] on font "Bosque" at bounding box center [948, 230] width 32 height 10
click at [1008, 231] on font "Madera ($2)" at bounding box center [1016, 230] width 48 height 10
click at [896, 263] on font "Terreno ($2)" at bounding box center [908, 261] width 51 height 10
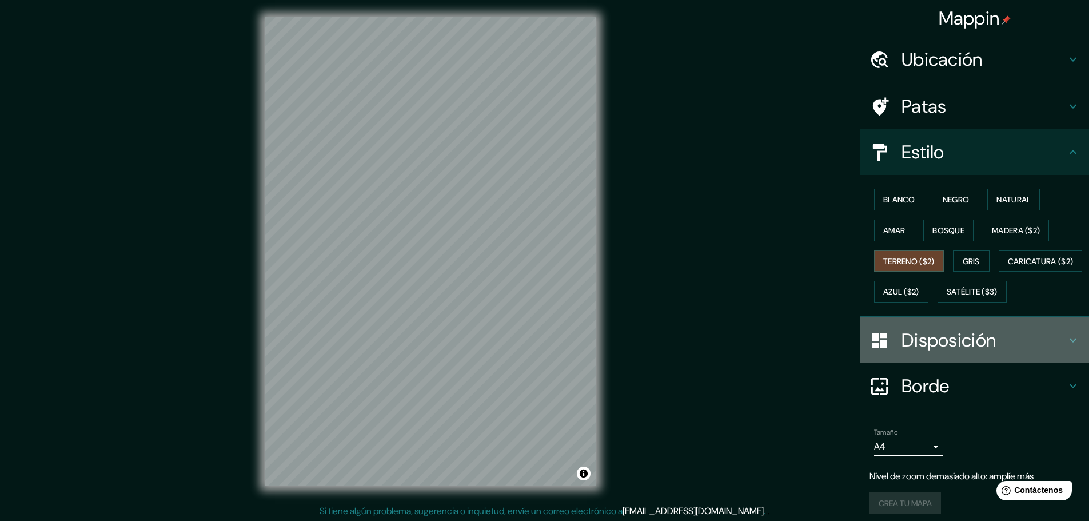
click at [986, 352] on font "Disposición" at bounding box center [948, 340] width 94 height 24
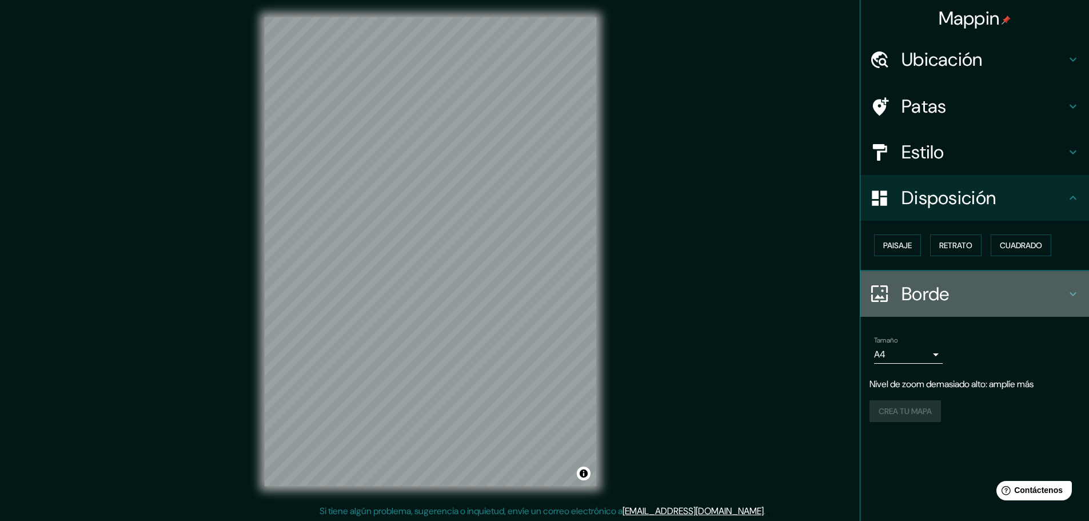
click at [934, 286] on font "Borde" at bounding box center [925, 294] width 48 height 24
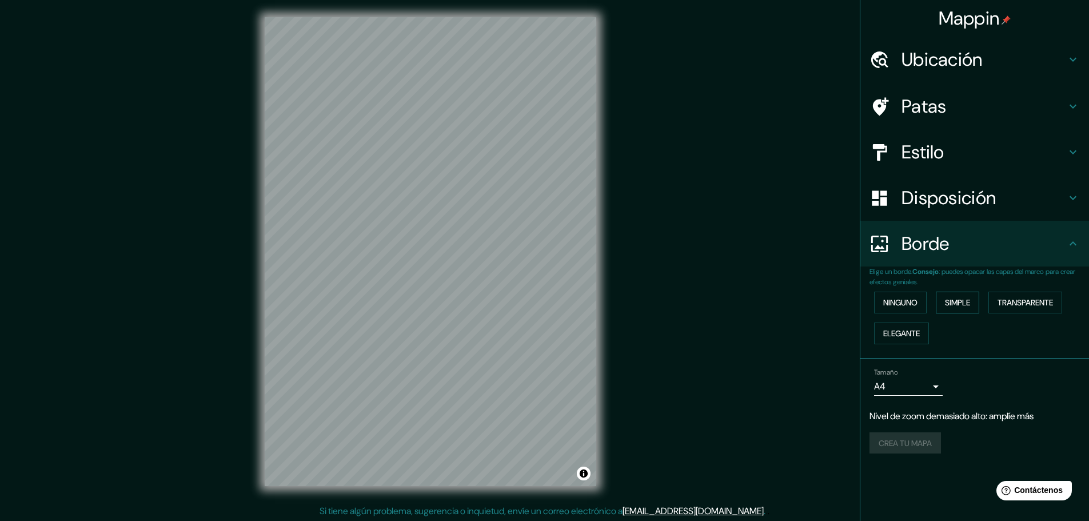
click at [966, 298] on font "Simple" at bounding box center [957, 302] width 25 height 10
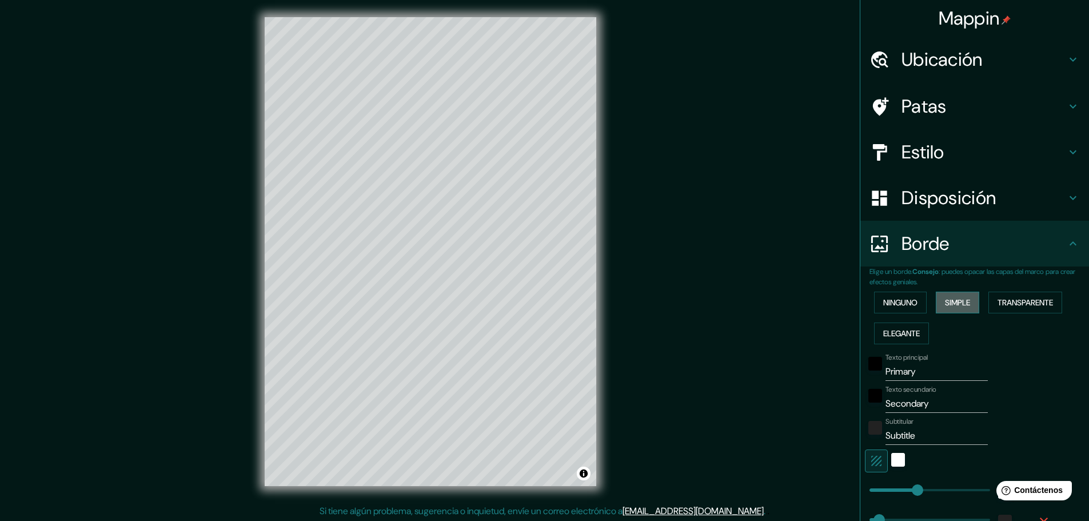
click at [966, 298] on button "Simple" at bounding box center [957, 302] width 43 height 22
type input "46"
click at [883, 303] on font "Ninguno" at bounding box center [900, 302] width 34 height 10
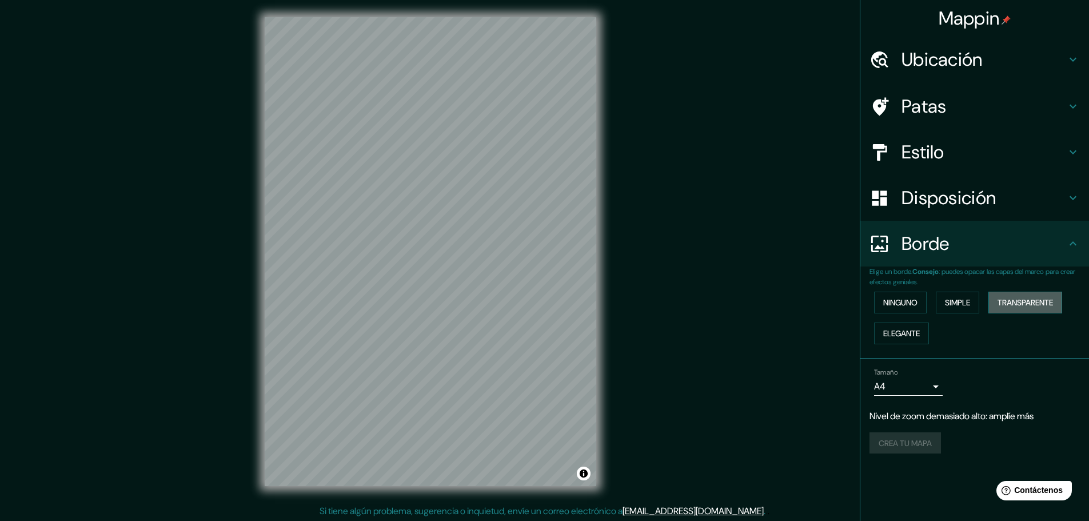
click at [1038, 307] on font "Transparente" at bounding box center [1024, 302] width 55 height 10
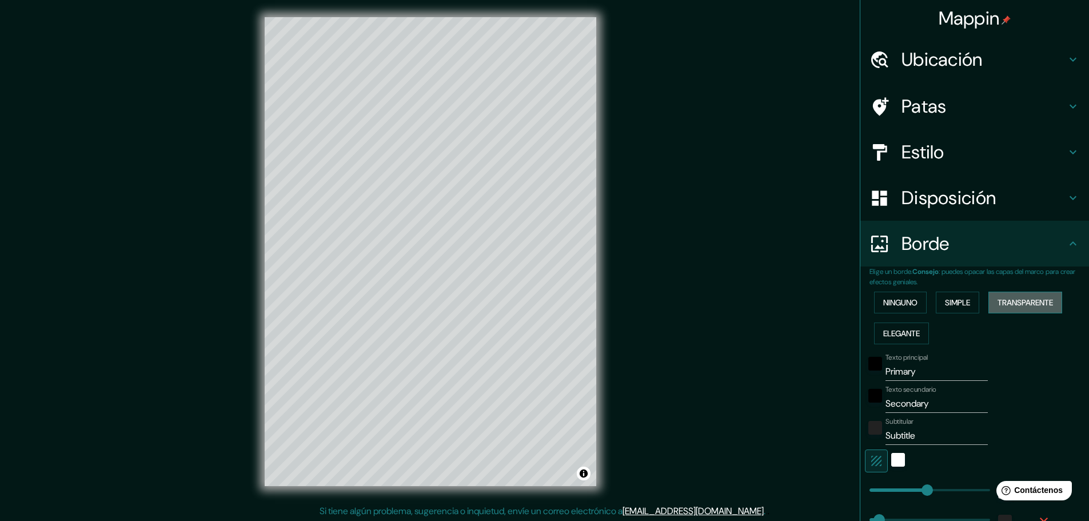
click at [1038, 307] on font "Transparente" at bounding box center [1024, 302] width 55 height 10
type input "278"
type input "46"
click at [898, 341] on button "Elegante" at bounding box center [901, 333] width 55 height 22
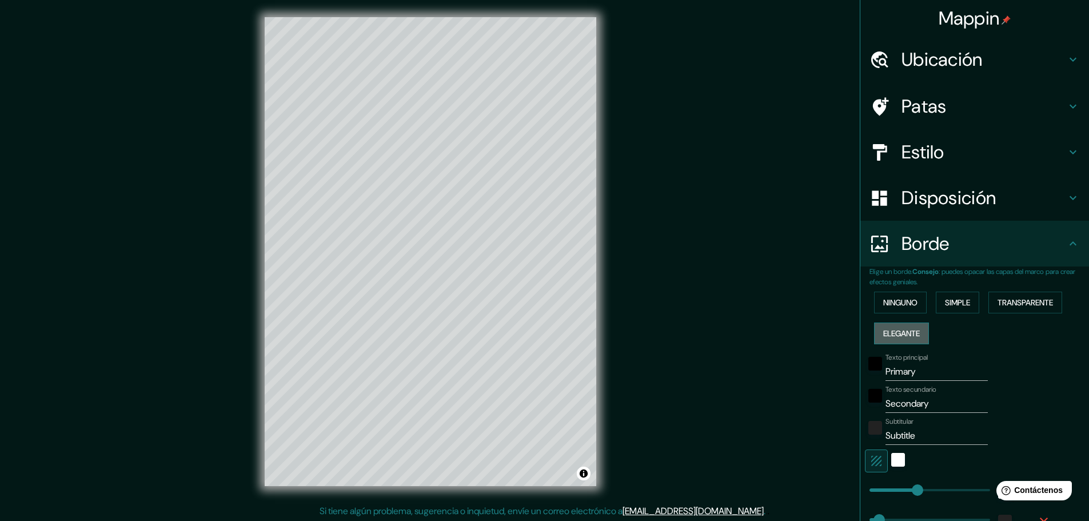
type input "46"
type input "23"
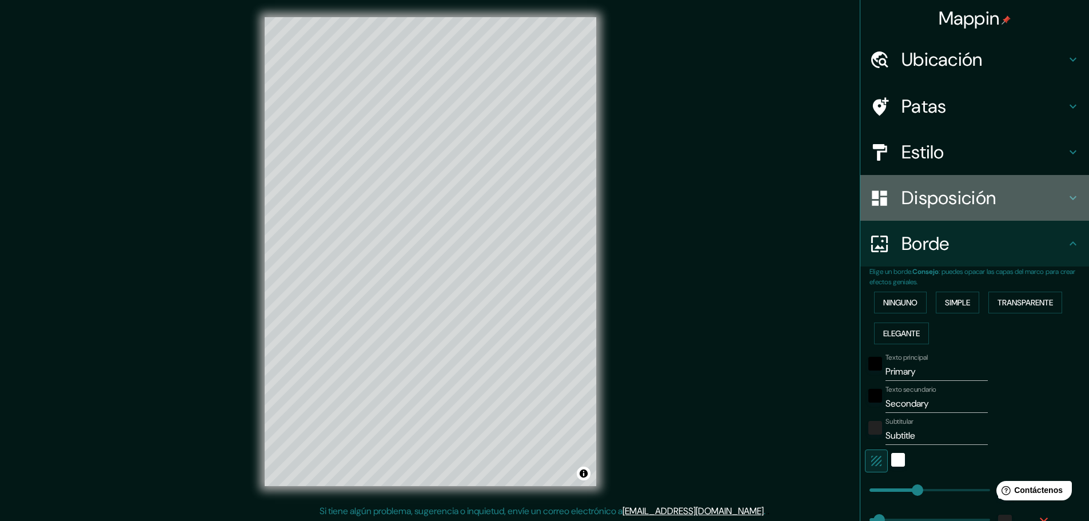
click at [989, 199] on h4 "Disposición" at bounding box center [983, 197] width 165 height 23
type input "46"
type input "23"
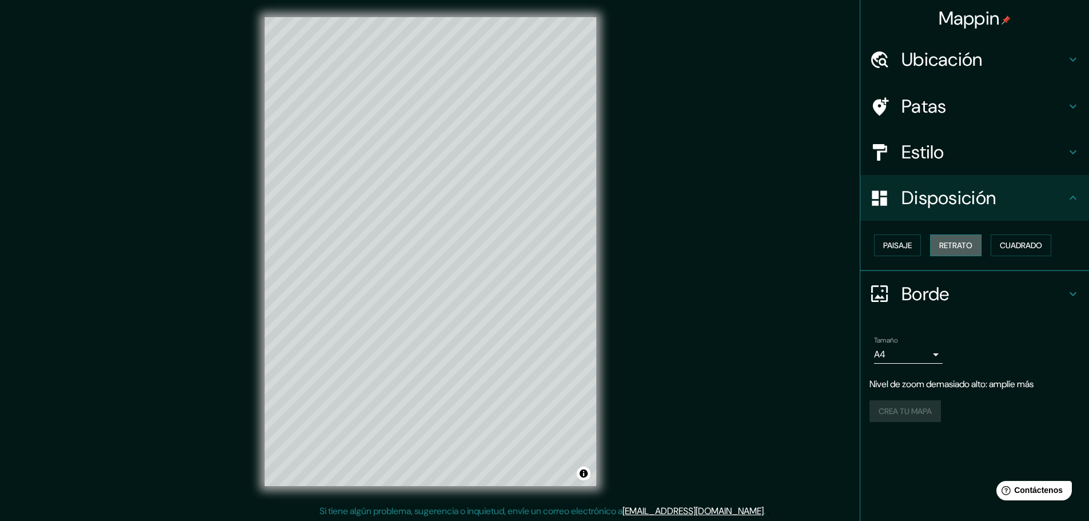
click at [956, 248] on font "Retrato" at bounding box center [955, 245] width 33 height 10
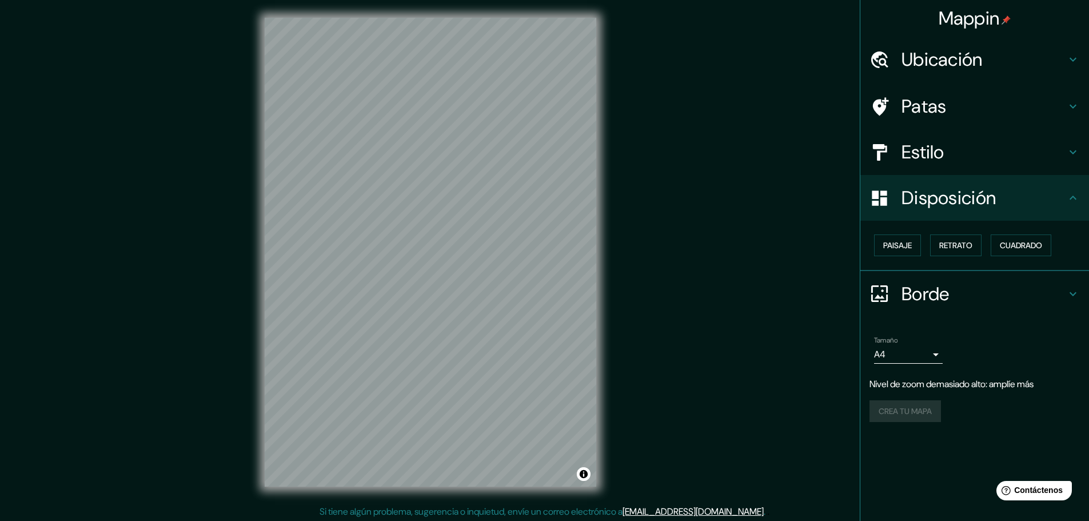
scroll to position [0, 0]
click at [1017, 62] on h4 "Ubicación" at bounding box center [983, 59] width 165 height 23
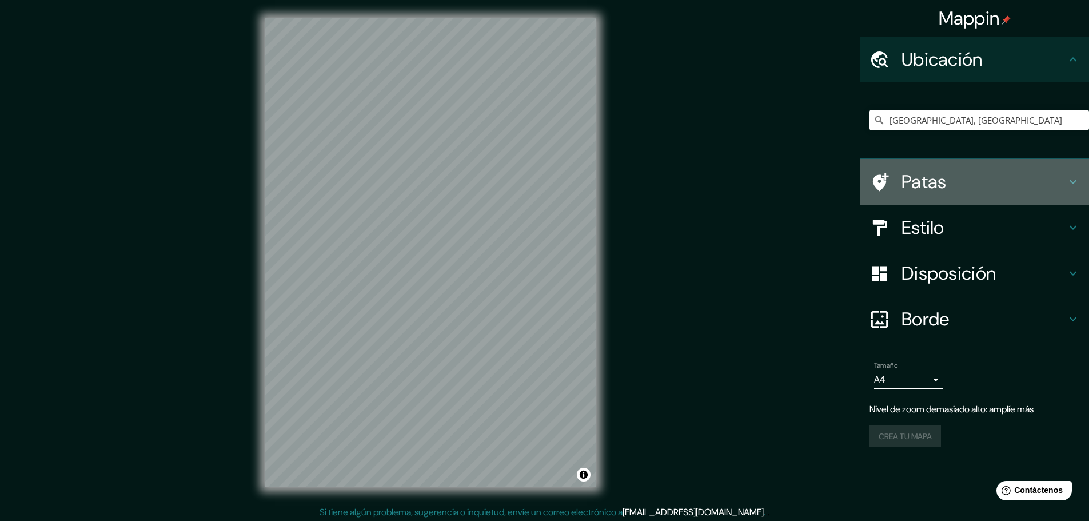
click at [1007, 182] on h4 "Patas" at bounding box center [983, 181] width 165 height 23
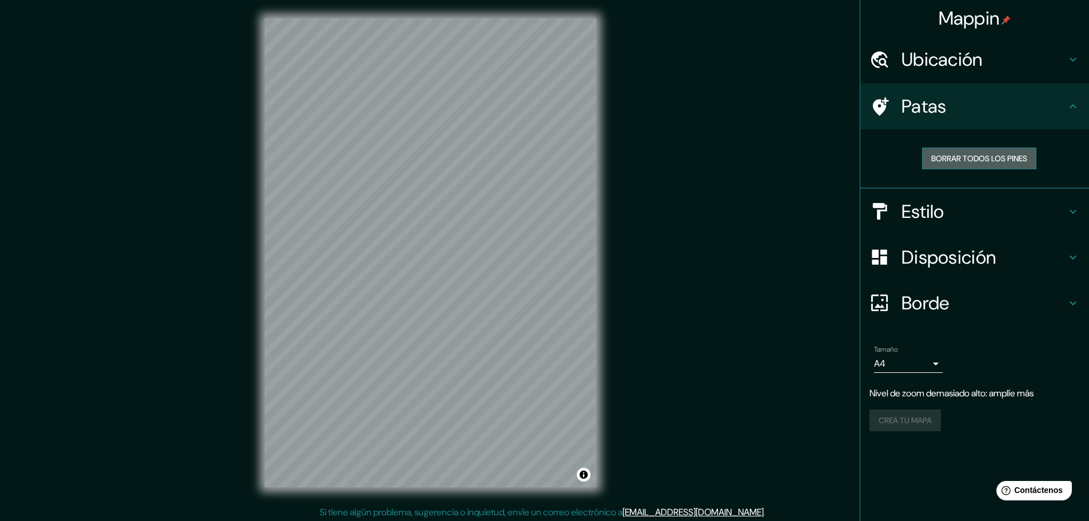
click at [987, 151] on font "Borrar todos los pines" at bounding box center [979, 158] width 96 height 15
click at [985, 154] on font "Borrar todos los pines" at bounding box center [979, 158] width 96 height 10
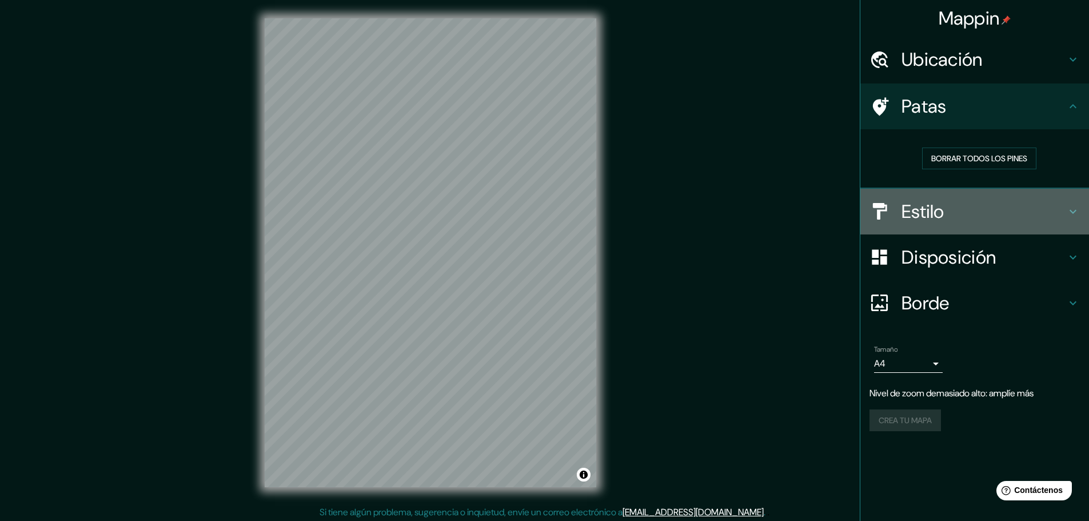
click at [967, 214] on h4 "Estilo" at bounding box center [983, 211] width 165 height 23
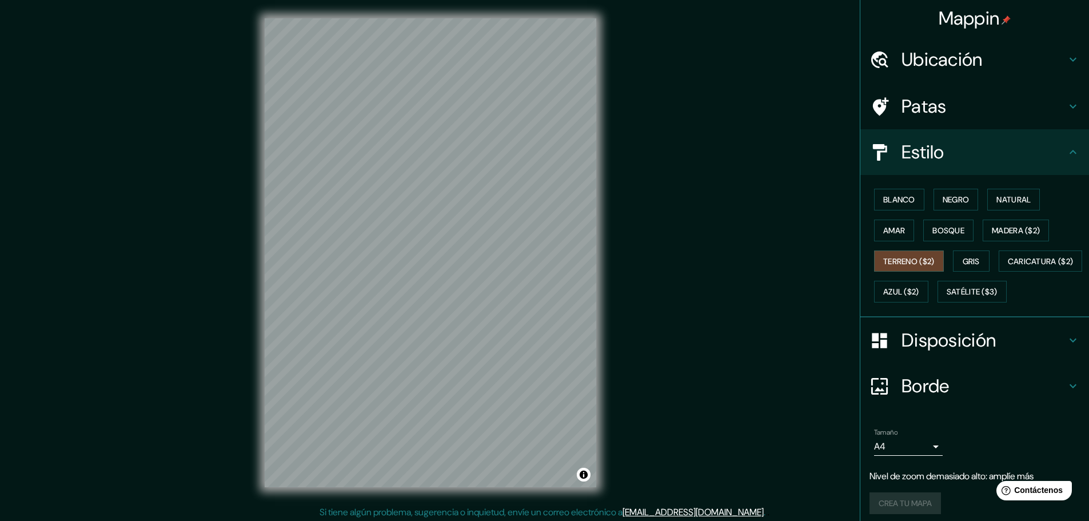
click at [942, 352] on font "Disposición" at bounding box center [948, 340] width 94 height 24
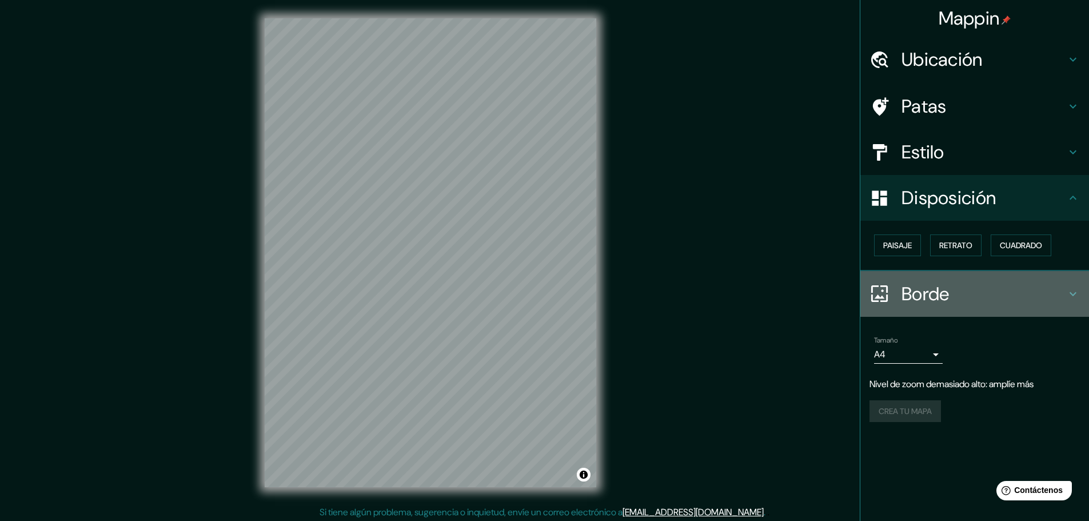
click at [937, 298] on font "Borde" at bounding box center [925, 294] width 48 height 24
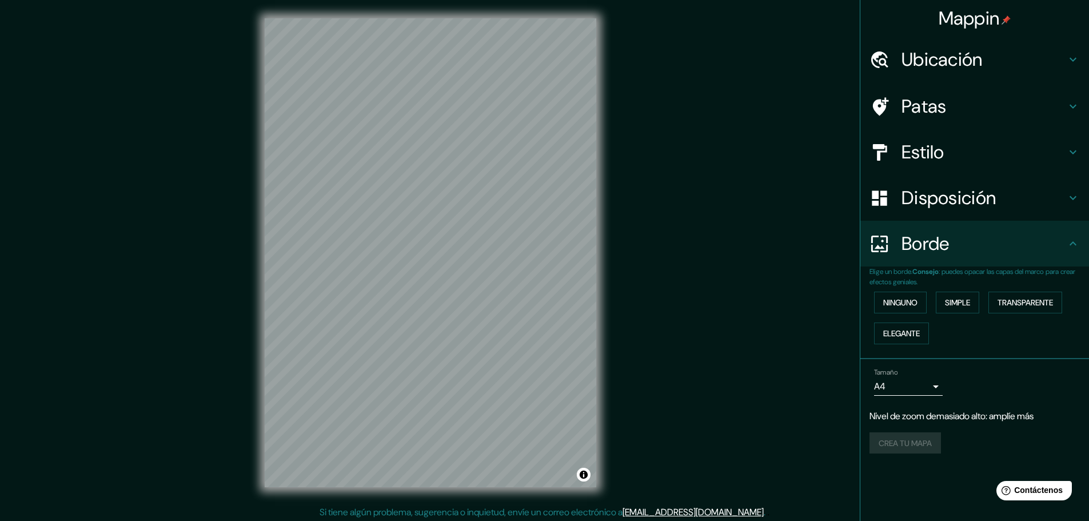
scroll to position [3, 0]
